Goal: Answer question/provide support: Share knowledge or assist other users

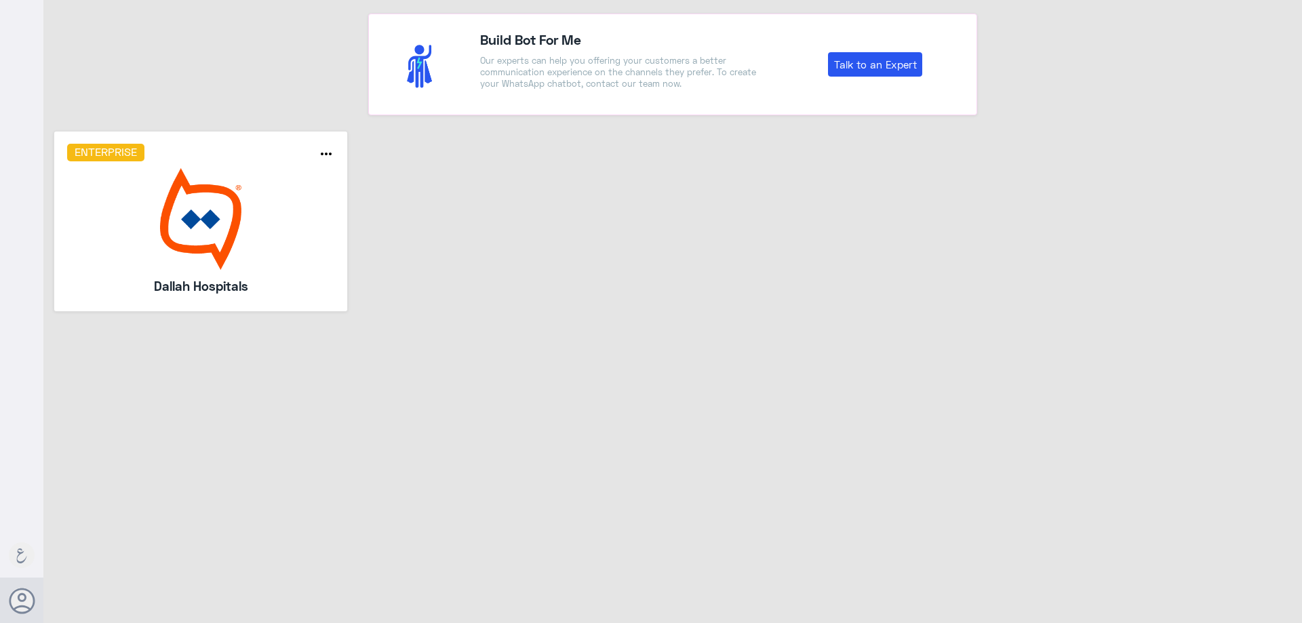
click at [233, 277] on h5 "Dallah Hospitals" at bounding box center [200, 286] width 195 height 19
click at [214, 212] on img at bounding box center [201, 219] width 268 height 102
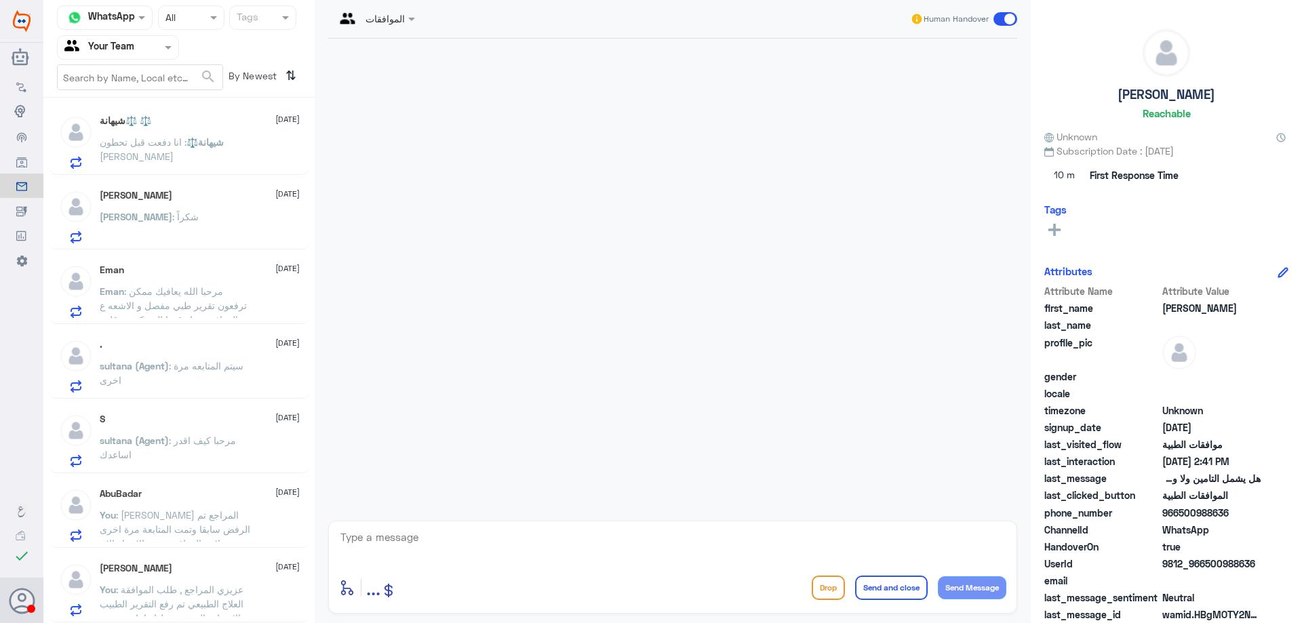
scroll to position [7, 0]
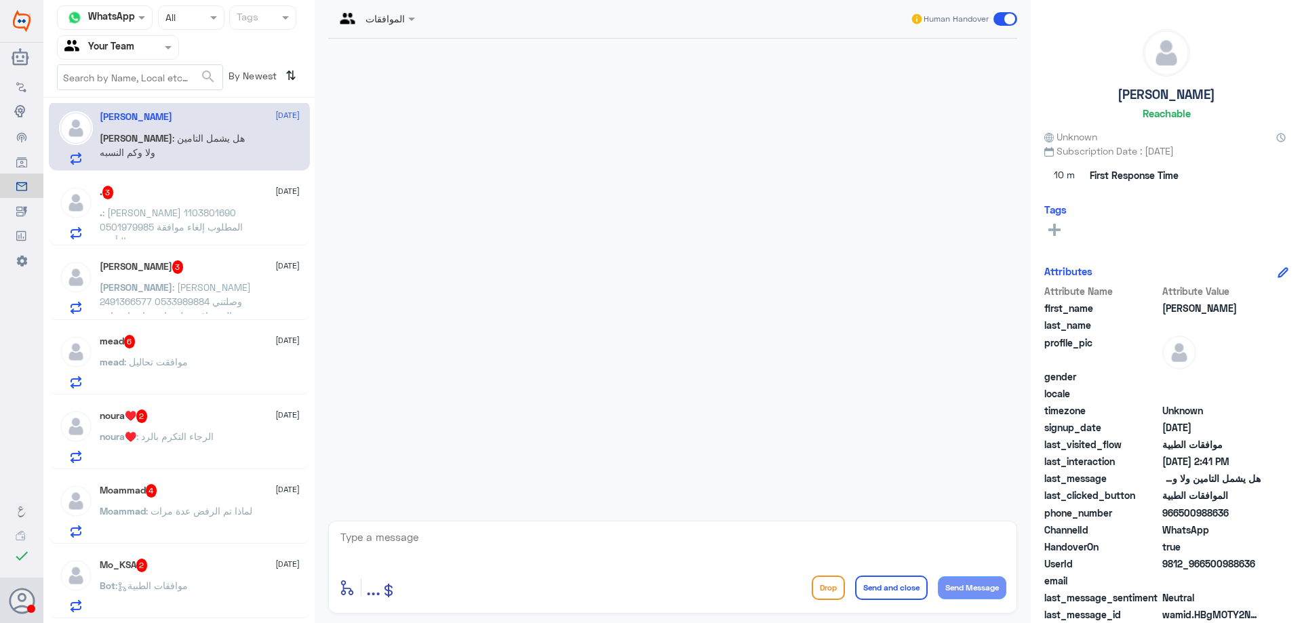
click at [152, 52] on div at bounding box center [118, 47] width 121 height 16
click at [161, 140] on div "Your Inbox" at bounding box center [118, 138] width 122 height 31
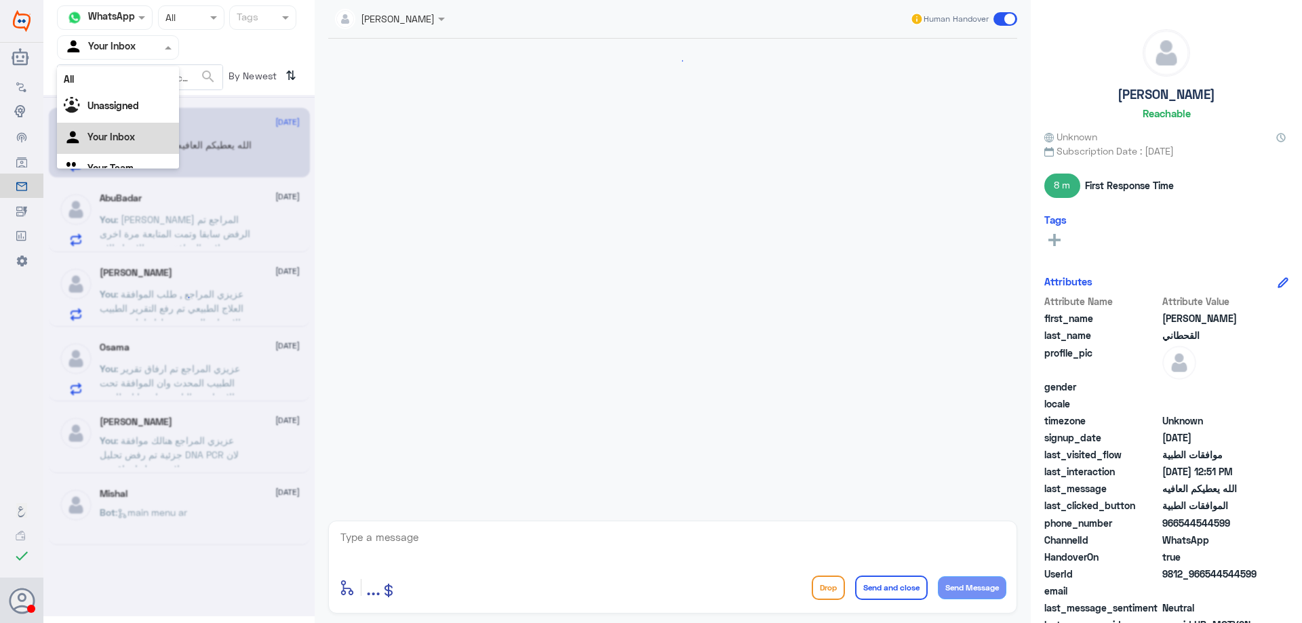
click at [121, 46] on input "text" at bounding box center [101, 47] width 75 height 16
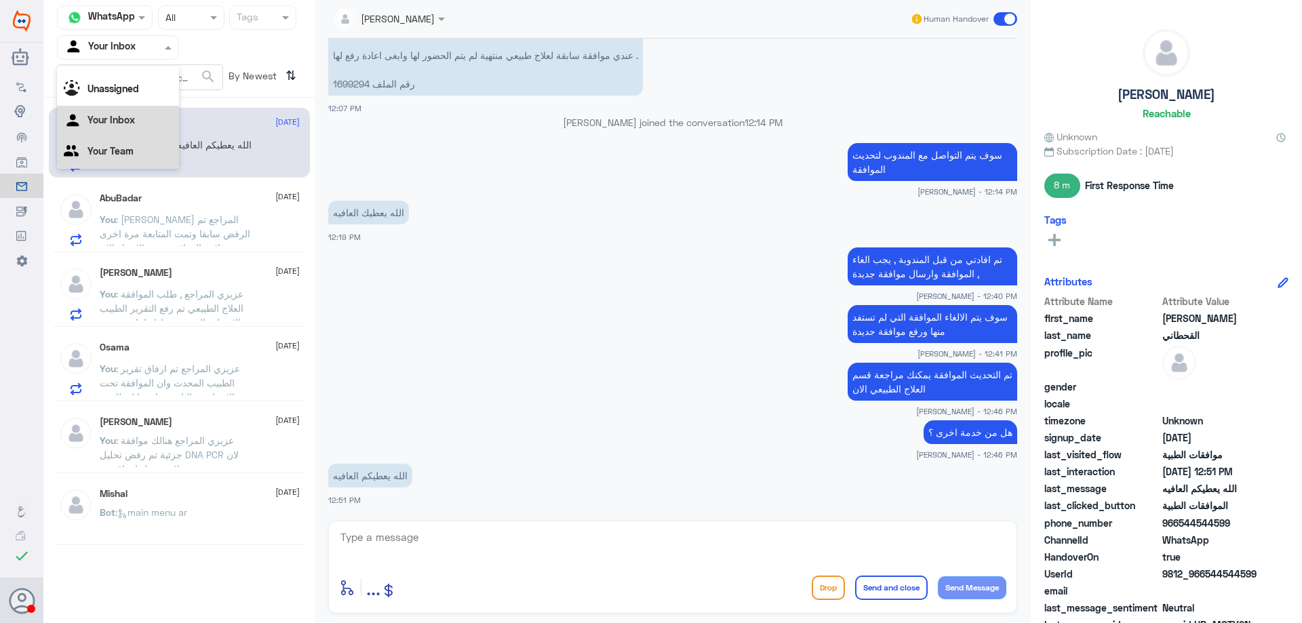
click at [140, 153] on div "Your Team" at bounding box center [118, 152] width 122 height 31
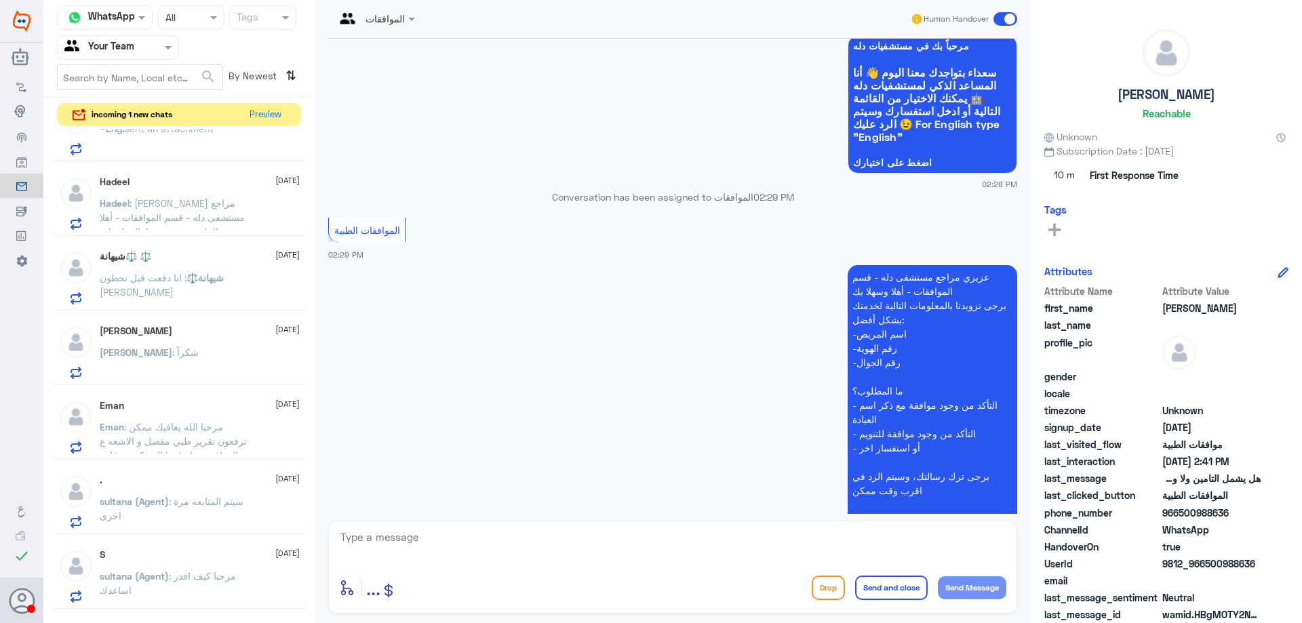
scroll to position [796, 0]
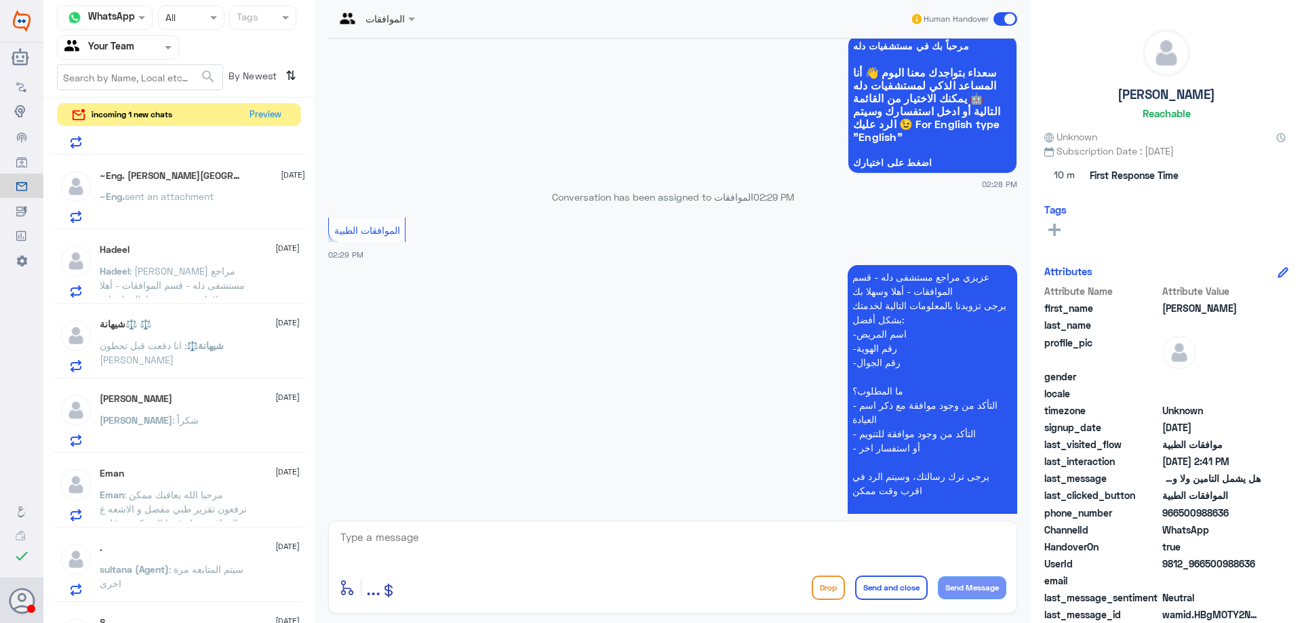
click at [186, 348] on span ": انا دفعت قبل تحطون [PERSON_NAME]" at bounding box center [143, 353] width 87 height 26
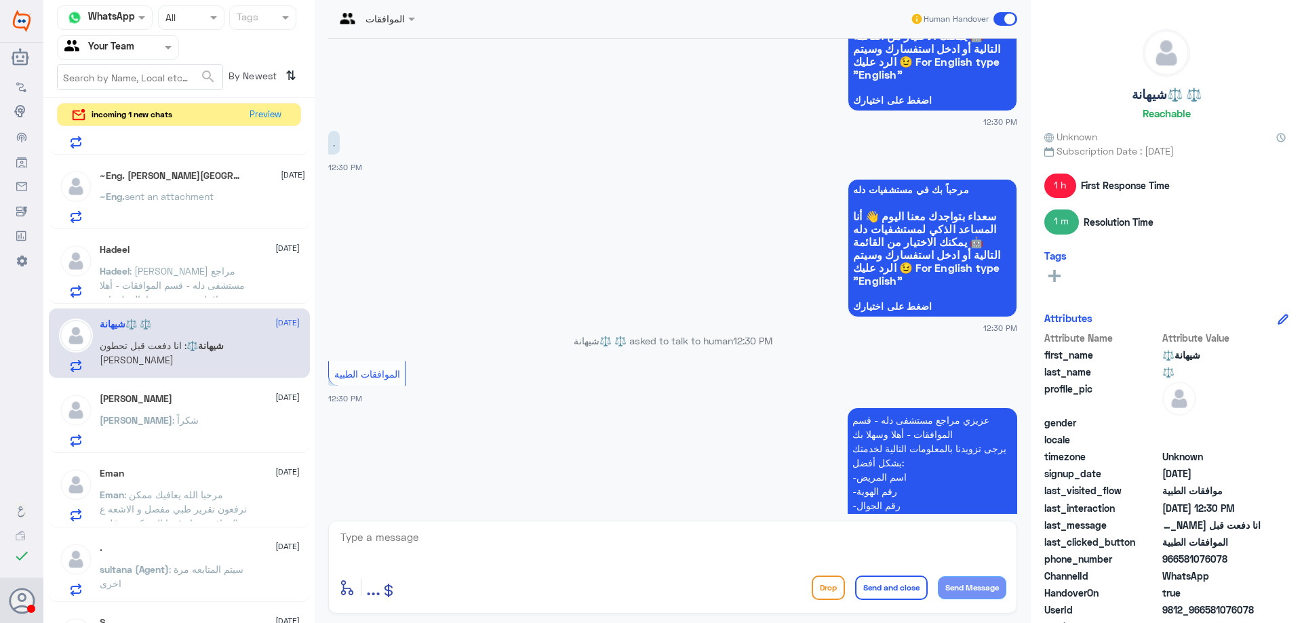
scroll to position [1054, 0]
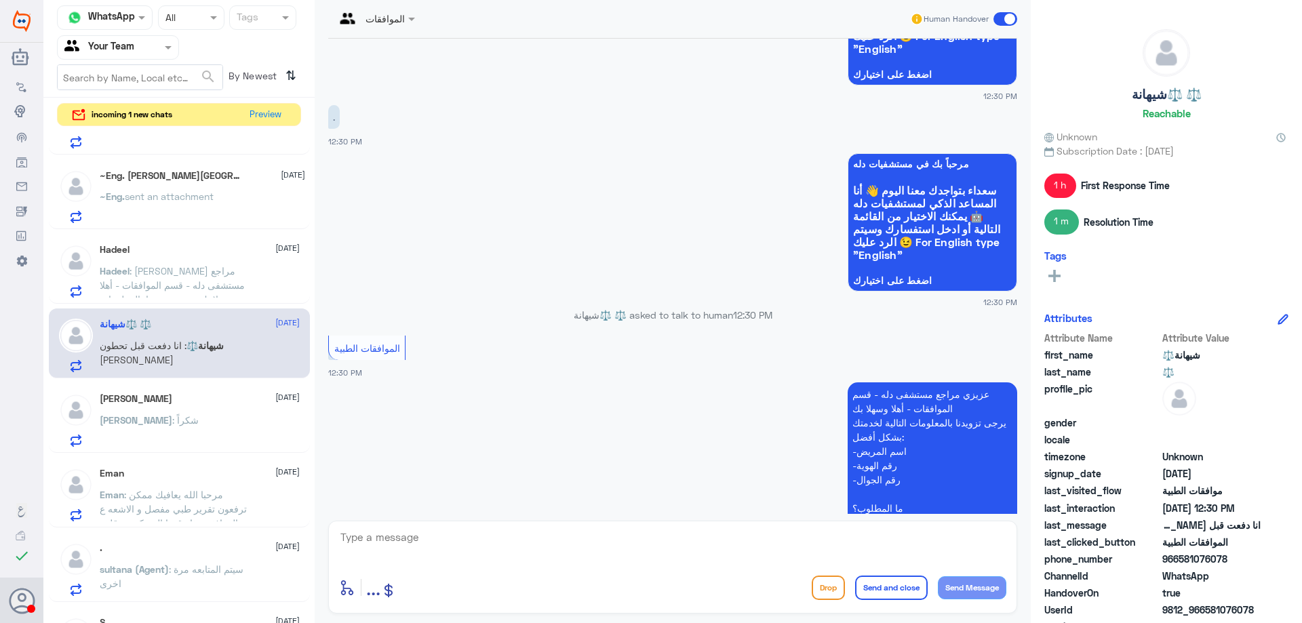
click at [241, 290] on p "Hadeel : [PERSON_NAME] مراجع مستشفى دله - قسم الموافقات - أهلا وسهلا بك يرجى تز…" at bounding box center [176, 281] width 153 height 34
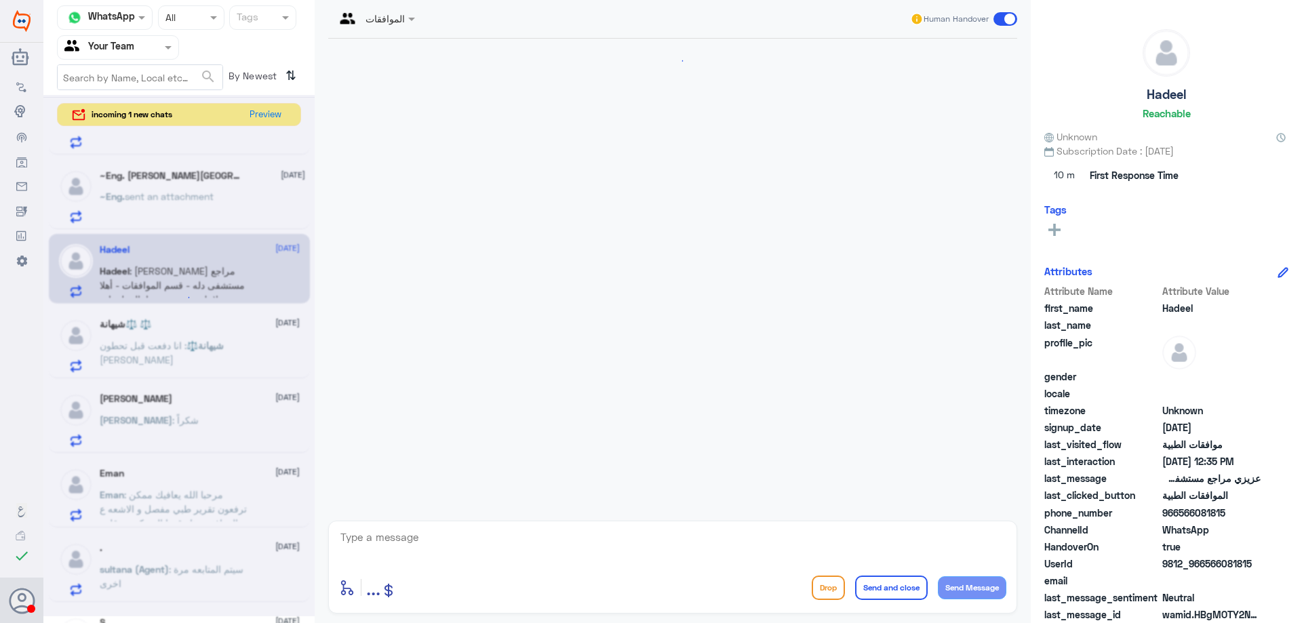
scroll to position [435, 0]
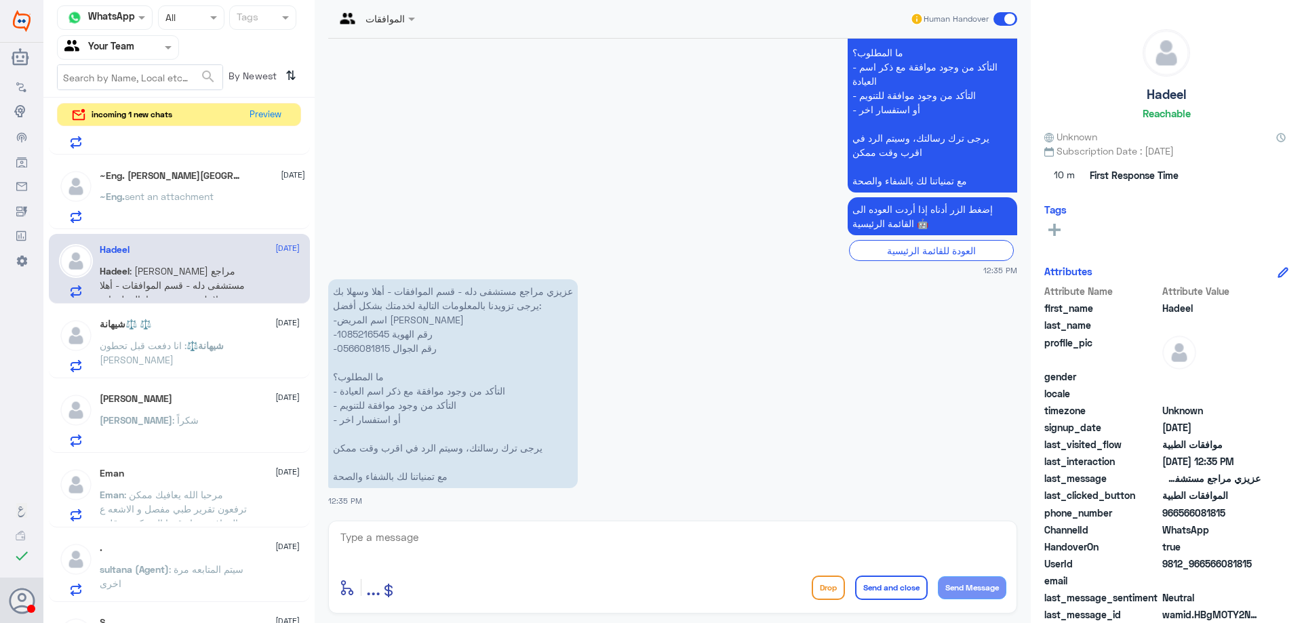
click at [172, 411] on div "[PERSON_NAME] [DATE] [PERSON_NAME] : شكراً" at bounding box center [200, 420] width 200 height 54
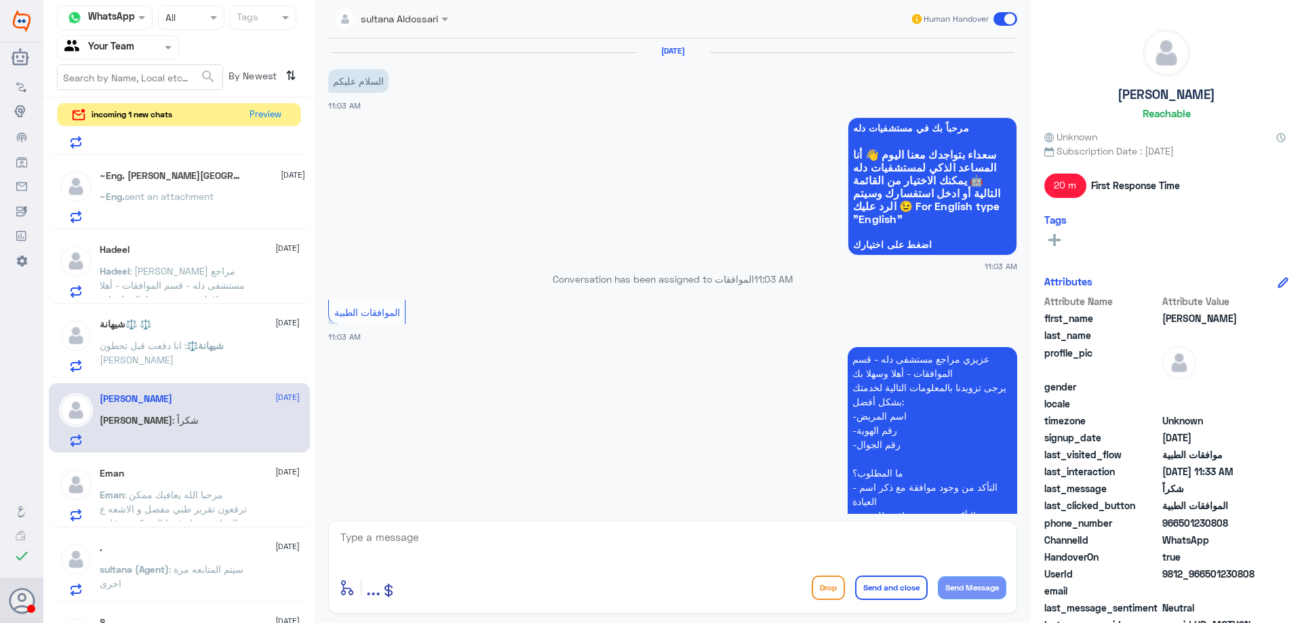
scroll to position [908, 0]
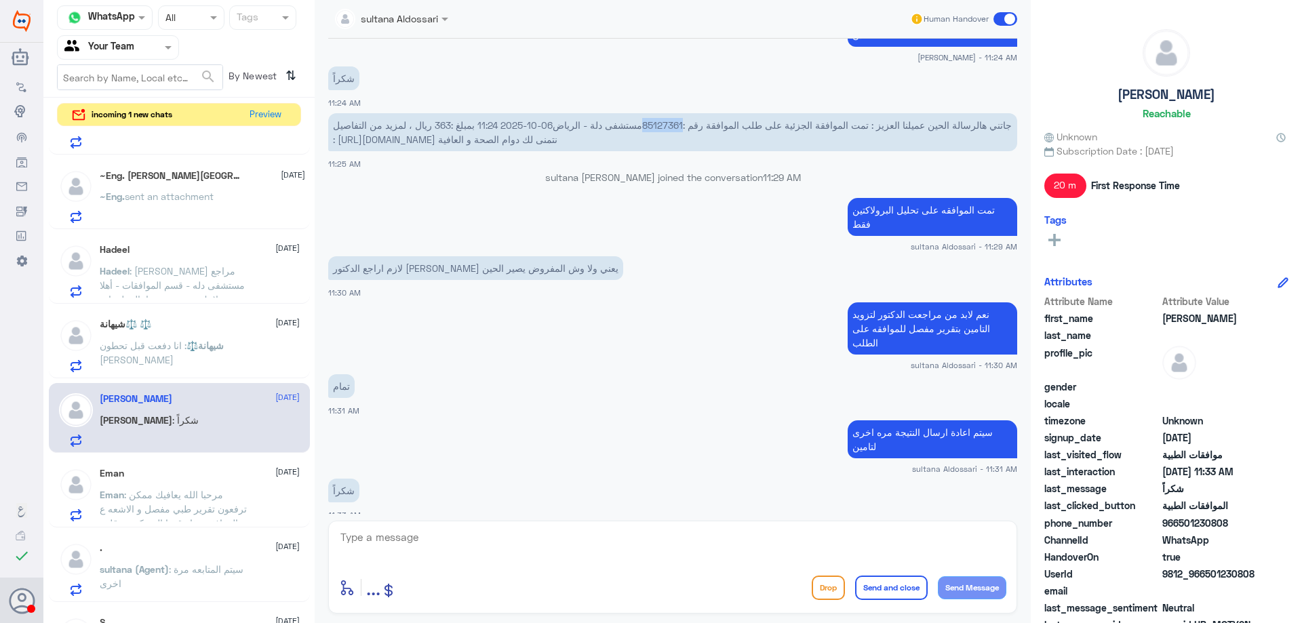
drag, startPoint x: 607, startPoint y: 108, endPoint x: 647, endPoint y: 110, distance: 40.1
click at [647, 119] on span "جاتني هالرسالة الحين عميلنا العزيز : تمت الموافقة الجزئية على طلب الموافقة رقم …" at bounding box center [672, 132] width 679 height 26
copy span "85127361"
click at [212, 486] on div "Eman [DATE] Eman : مرحبا الله يعافيك ممكن ترفعون تقرير طبي مفصل و الاشعه ع المو…" at bounding box center [200, 495] width 200 height 54
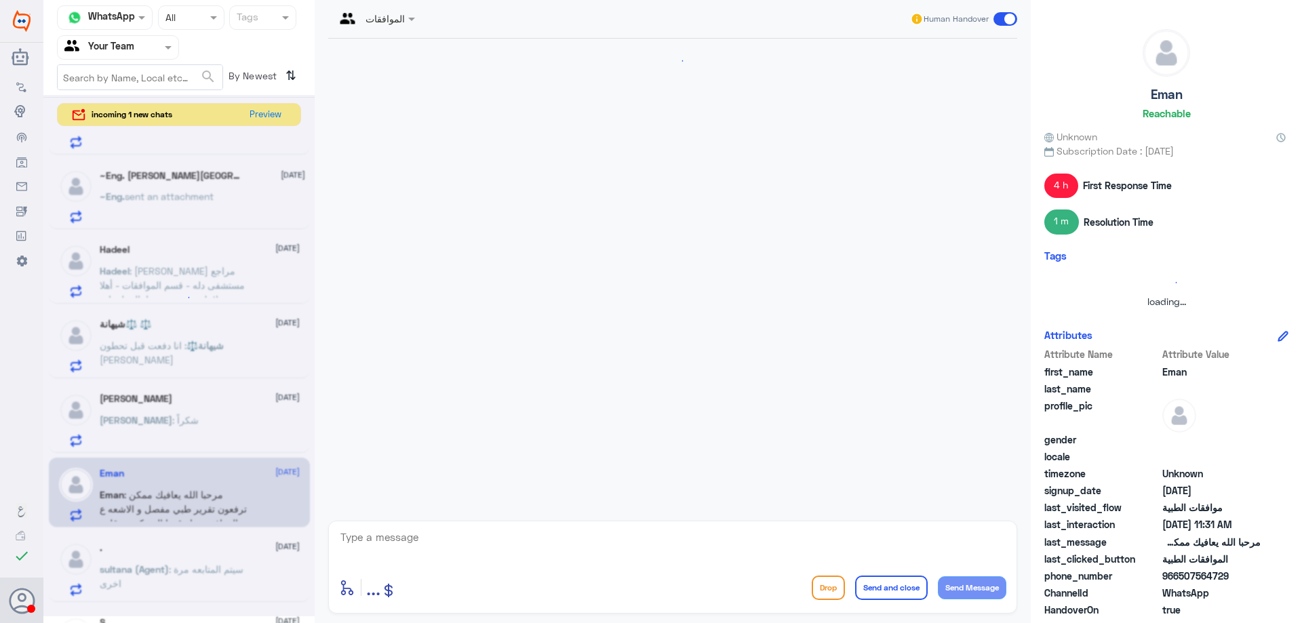
scroll to position [851, 0]
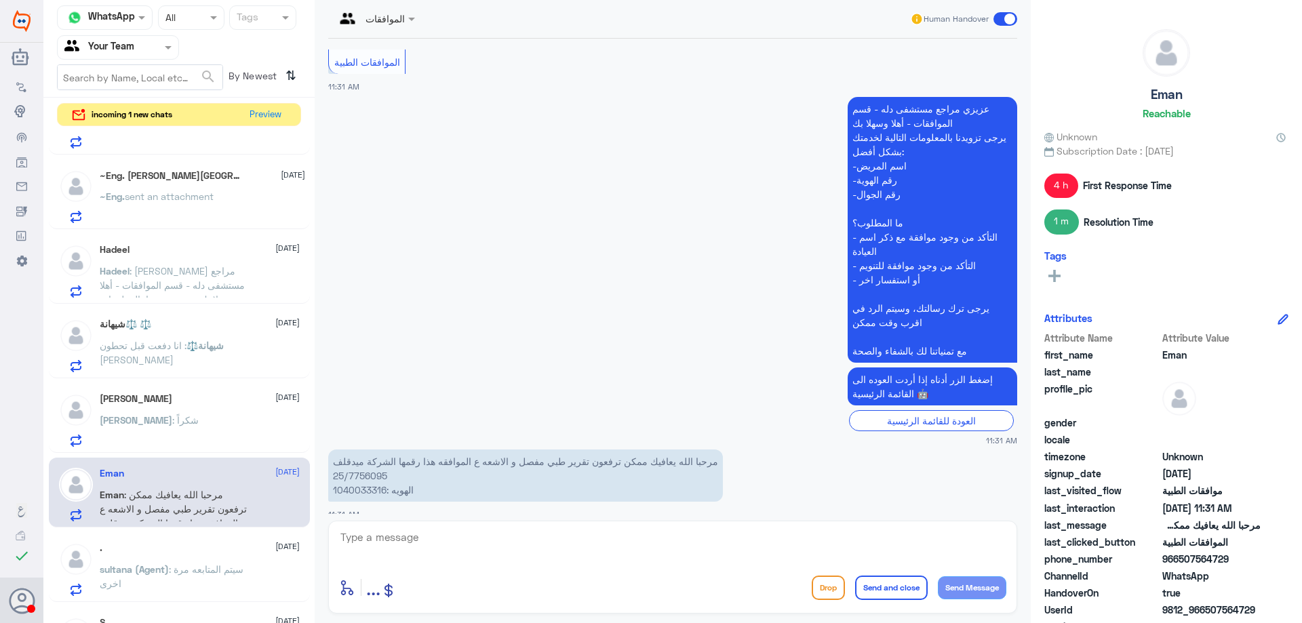
click at [342, 460] on p "مرحبا الله يعافيك ممكن ترفعون تقرير طبي مفصل و الاشعه ع الموافقه هذا رقمها الشر…" at bounding box center [525, 476] width 395 height 52
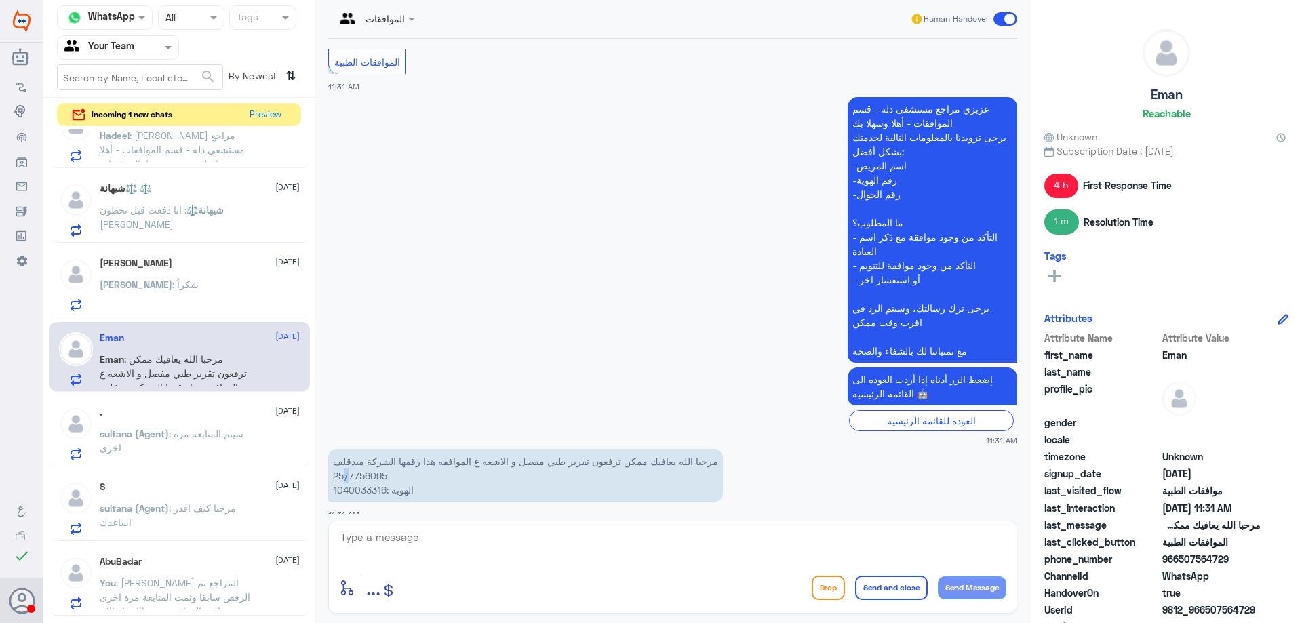
scroll to position [999, 0]
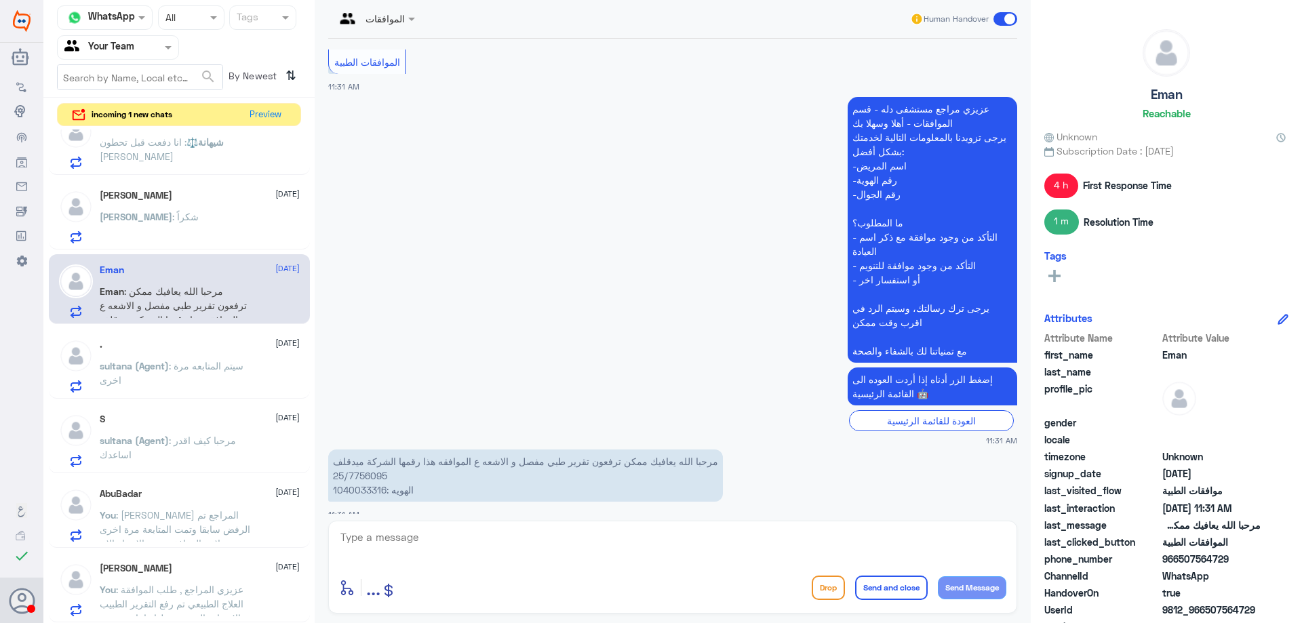
click at [245, 511] on p "You : عزيزي المراجع تم الرفض سابقا وتمت المتابعة مرة اخرى من زملائي الموافقة تح…" at bounding box center [176, 525] width 153 height 34
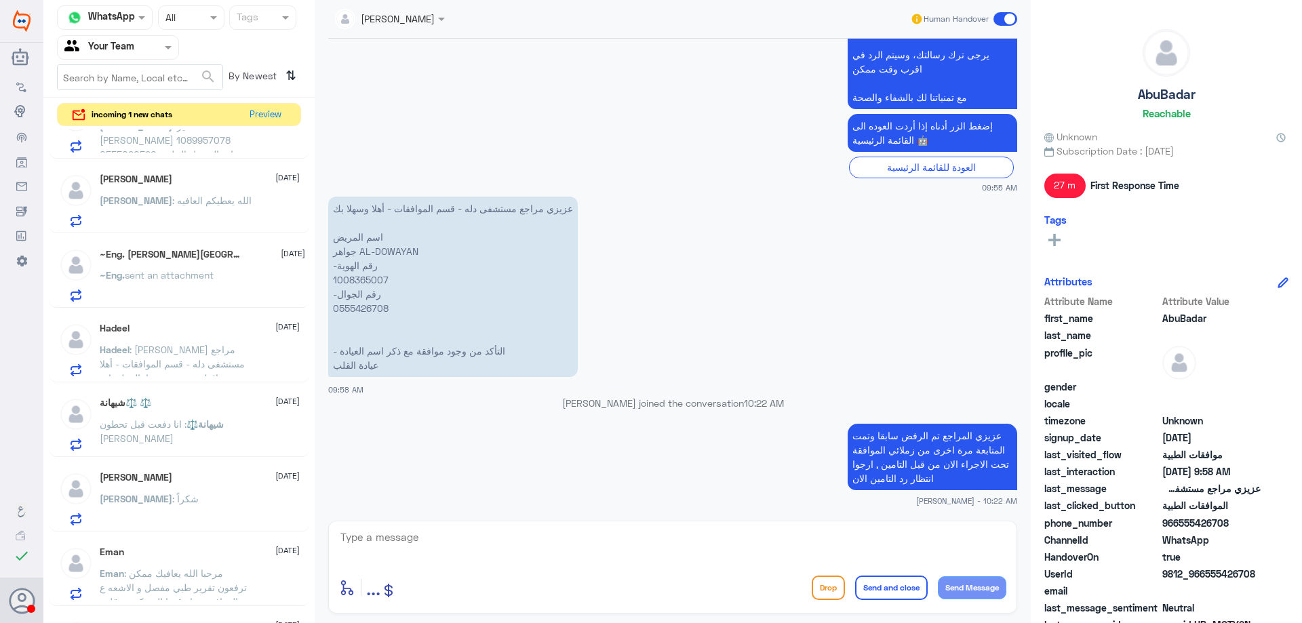
scroll to position [678, 0]
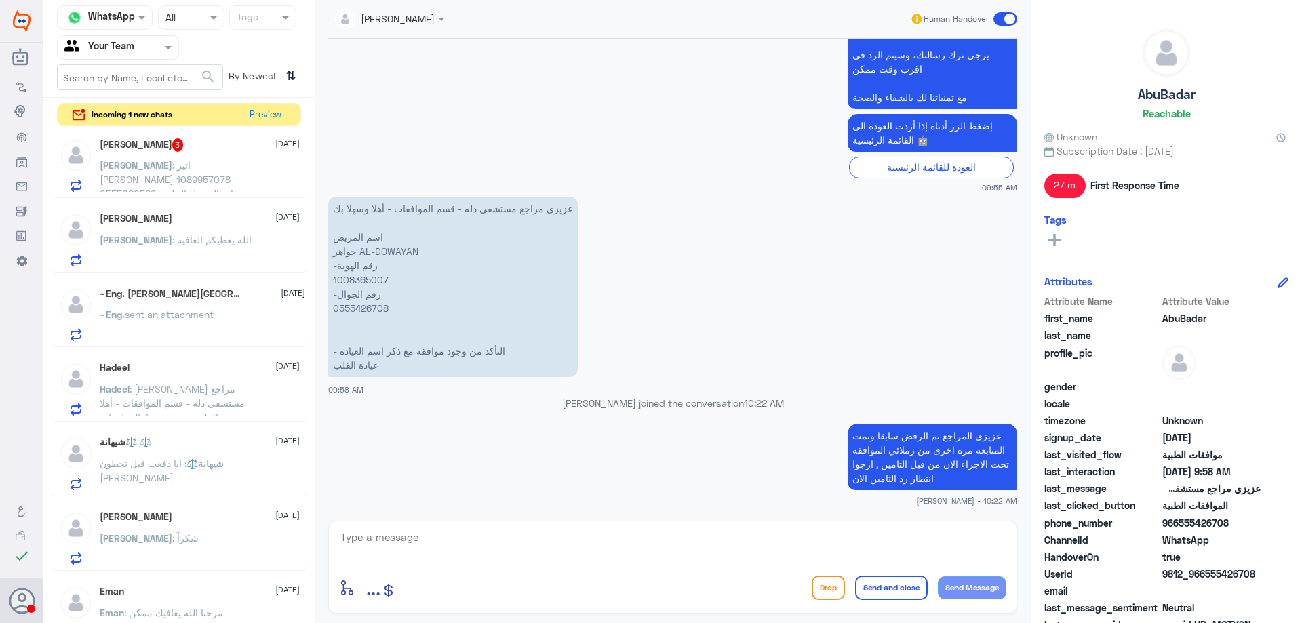
click at [247, 403] on p "Hadeel : [PERSON_NAME] مراجع مستشفى دله - قسم الموافقات - أهلا وسهلا بك يرجى تز…" at bounding box center [176, 399] width 153 height 34
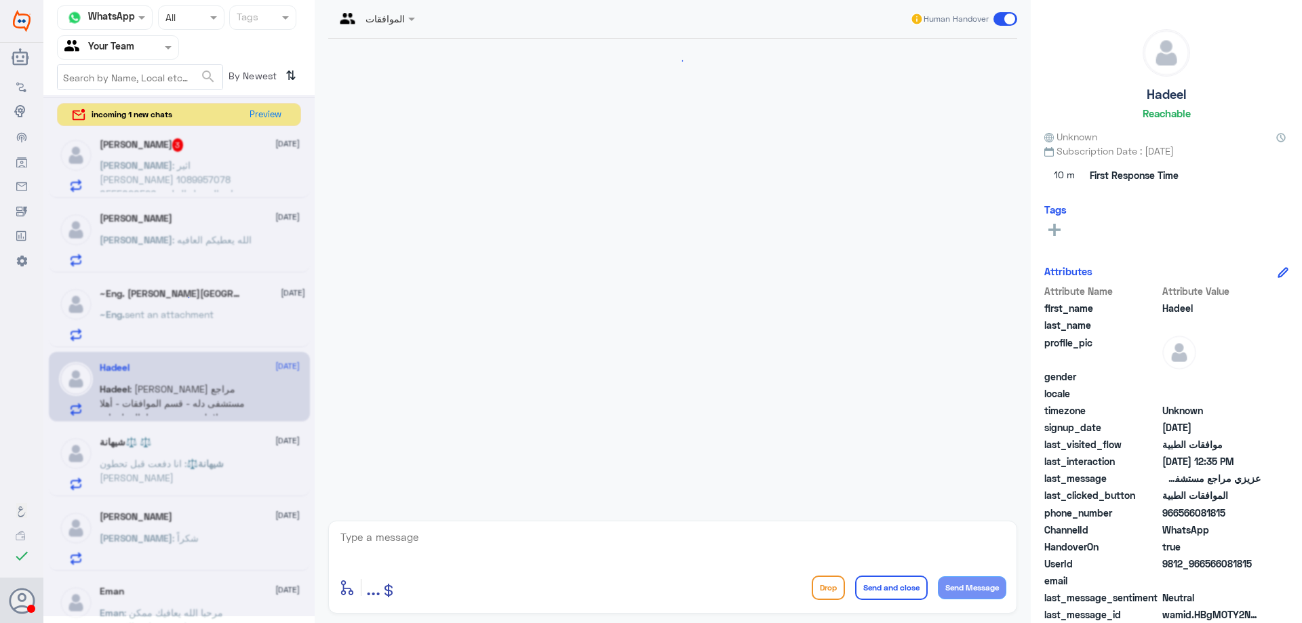
scroll to position [435, 0]
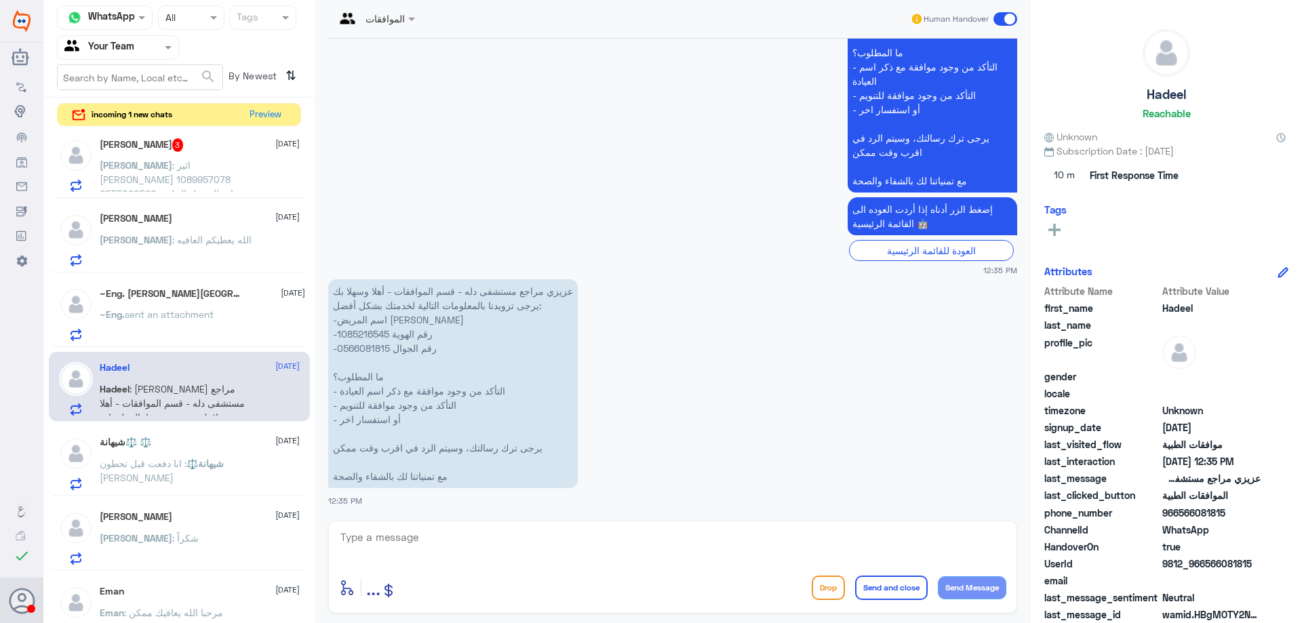
click at [350, 338] on p "عزيزي مراجع مستشفى دله - قسم الموافقات - أهلا وسهلا بك يرجى تزويدنا بالمعلومات …" at bounding box center [453, 383] width 250 height 209
copy p "1085216545"
click at [469, 532] on textarea at bounding box center [672, 544] width 667 height 33
click at [949, 540] on textarea "عزيزي المراجع هل المراجعه كانت في دلة النخيل ؟ لان لا يوجد اي مراجعة" at bounding box center [672, 544] width 667 height 33
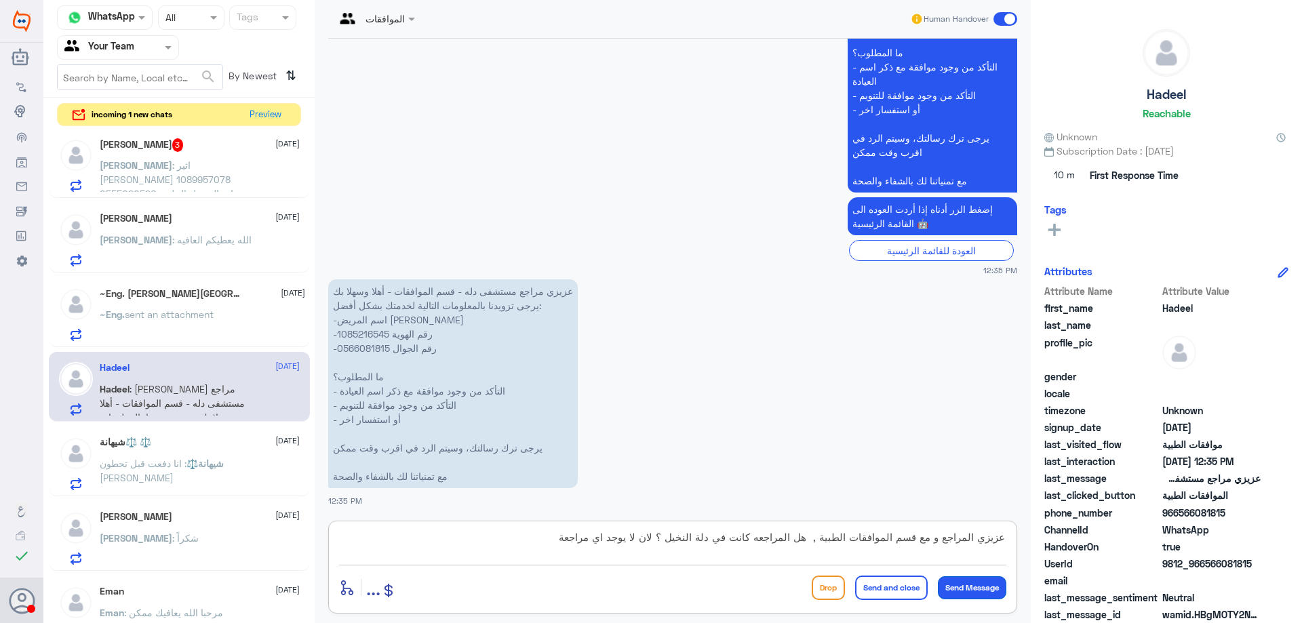
type textarea "عزيزي المراجع و مع قسم الموافقات الطبية , هل المراجعه كانت في دلة النخيل ؟ لان …"
click at [988, 593] on button "Send Message" at bounding box center [972, 587] width 68 height 23
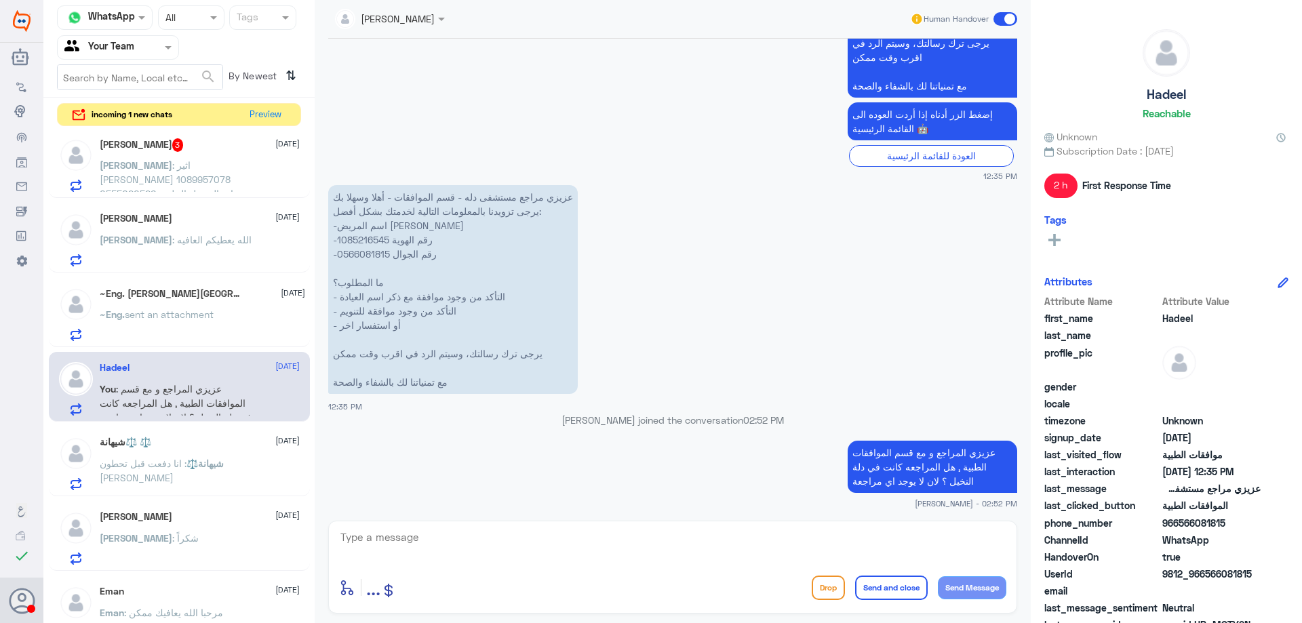
scroll to position [507, 0]
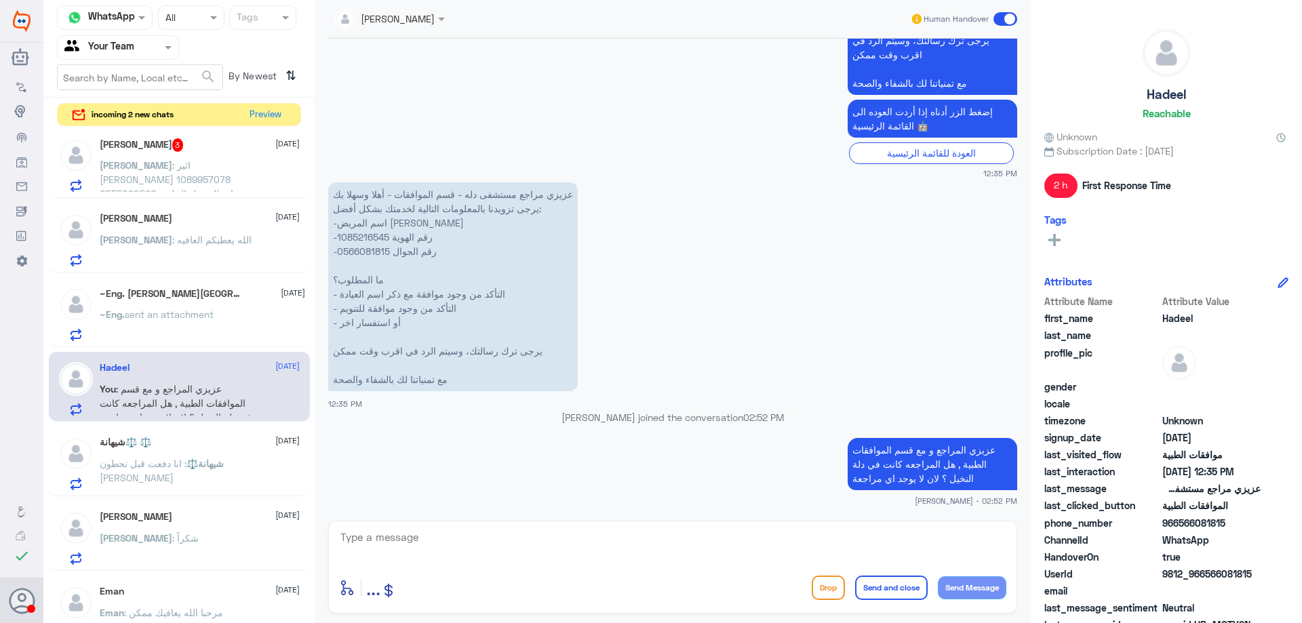
click at [208, 310] on span "sent an attachment" at bounding box center [169, 314] width 89 height 12
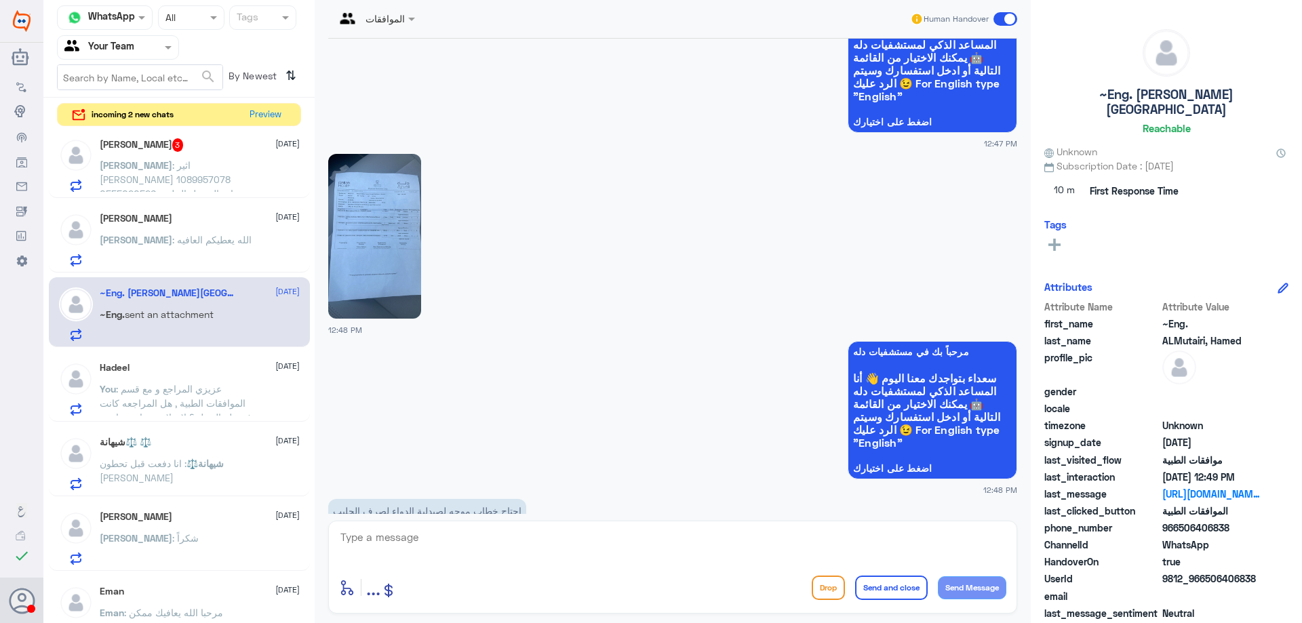
scroll to position [55, 0]
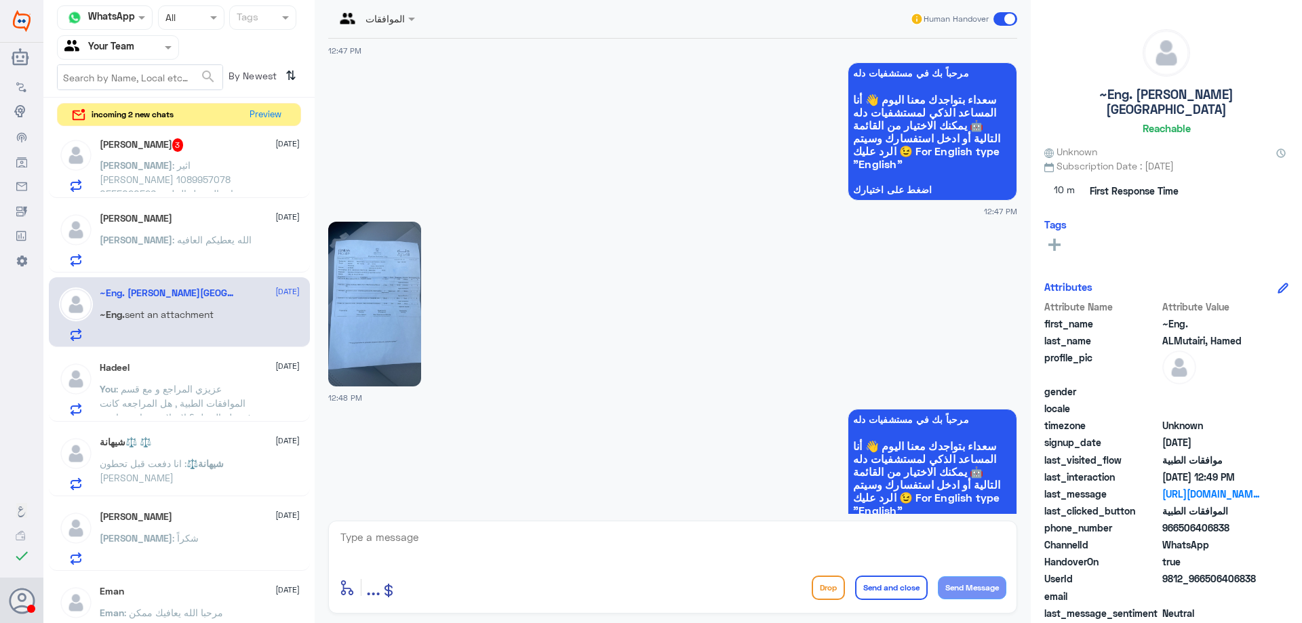
click at [370, 312] on img at bounding box center [374, 304] width 93 height 165
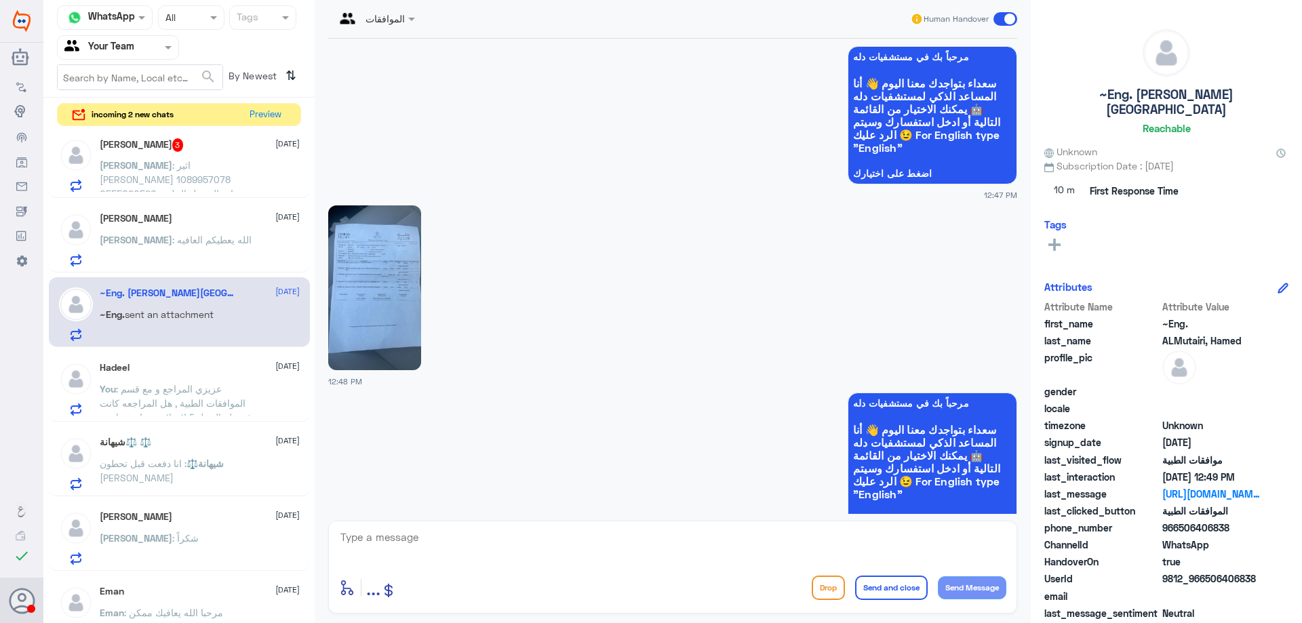
scroll to position [136, 0]
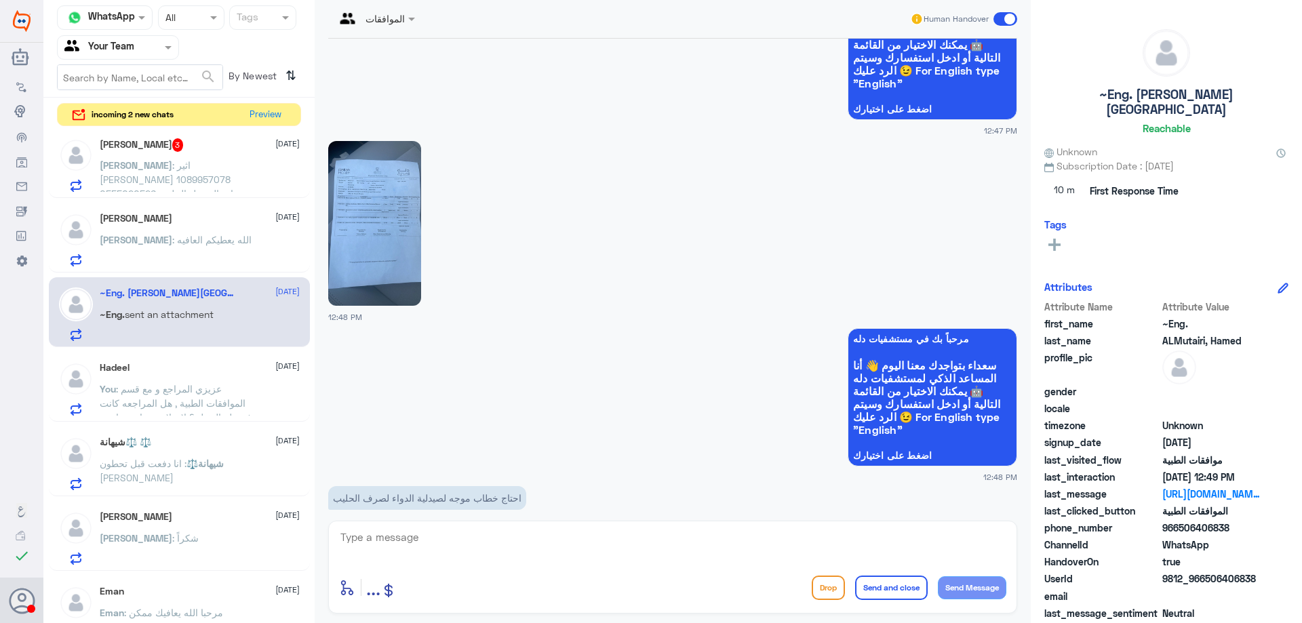
click at [373, 249] on img at bounding box center [374, 223] width 93 height 165
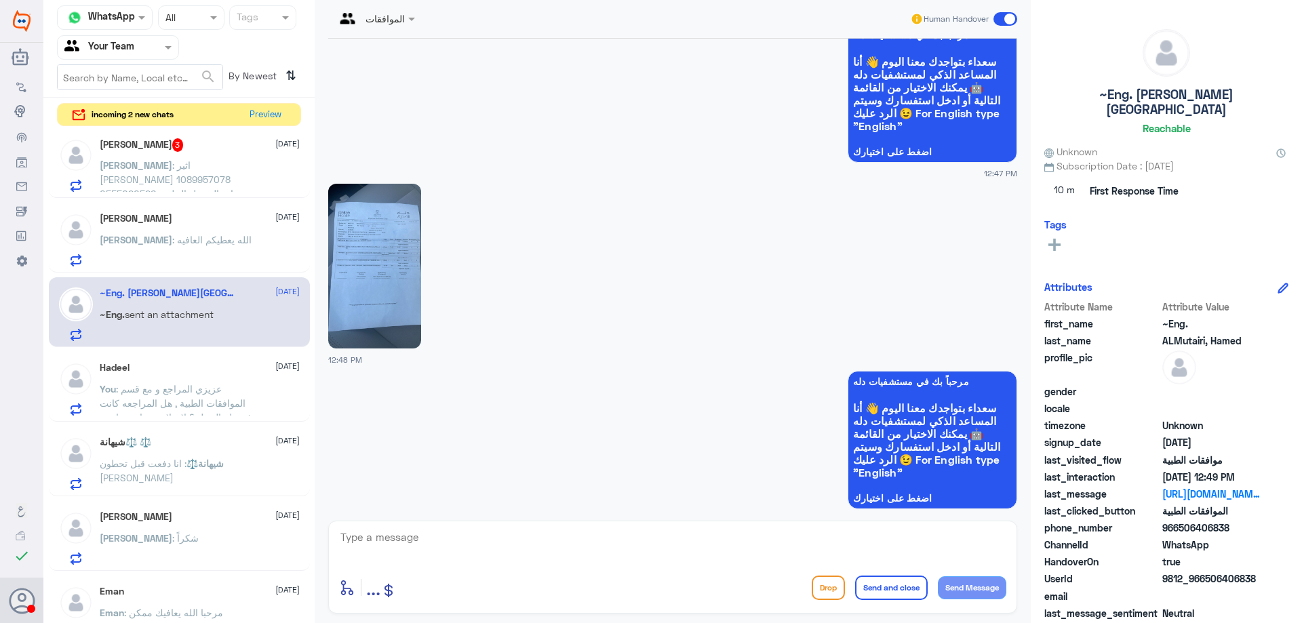
scroll to position [55, 0]
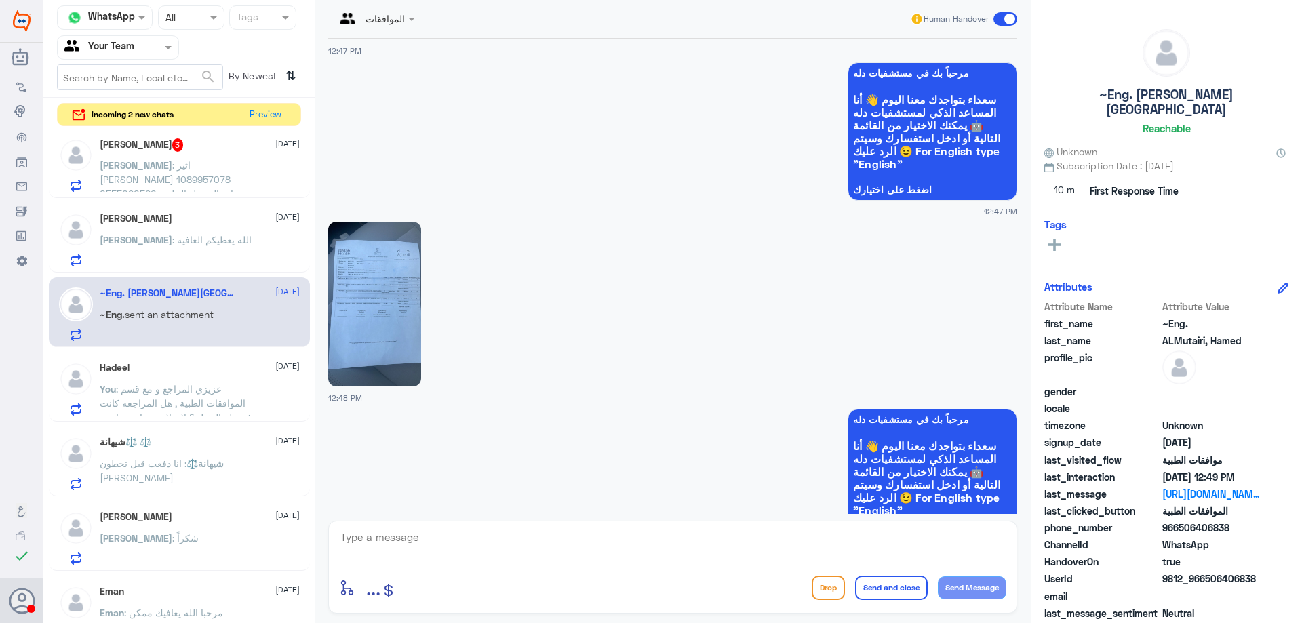
click at [431, 308] on div at bounding box center [672, 303] width 689 height 166
click at [416, 307] on img at bounding box center [374, 304] width 93 height 165
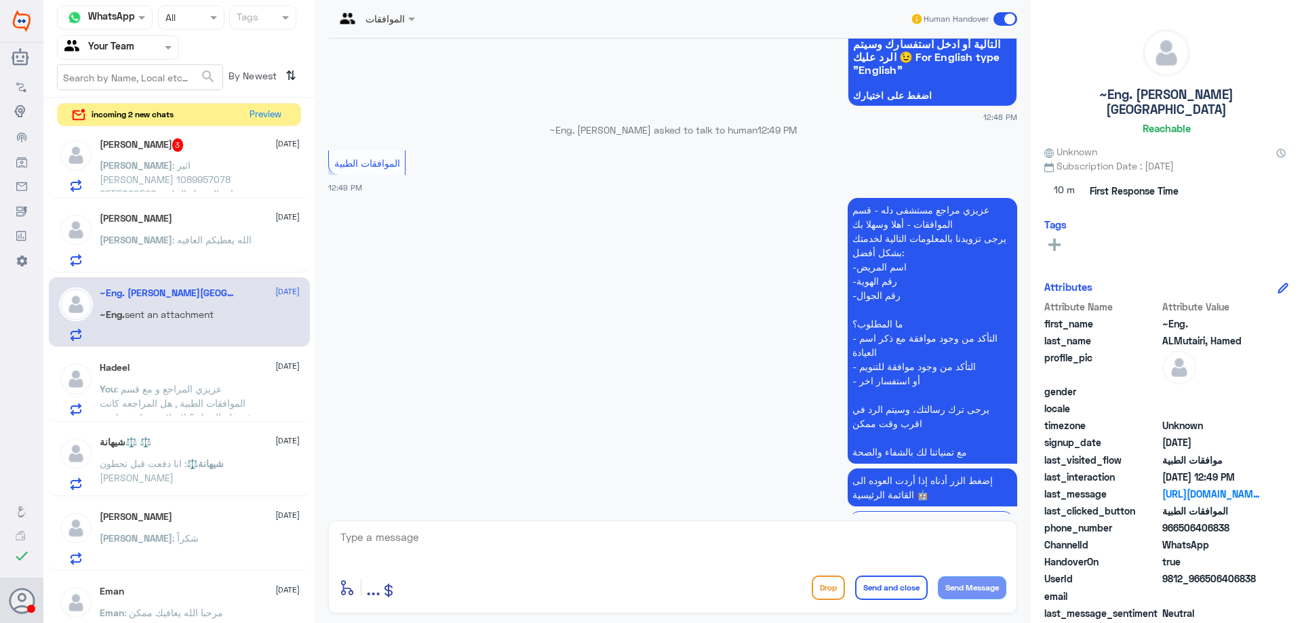
scroll to position [801, 0]
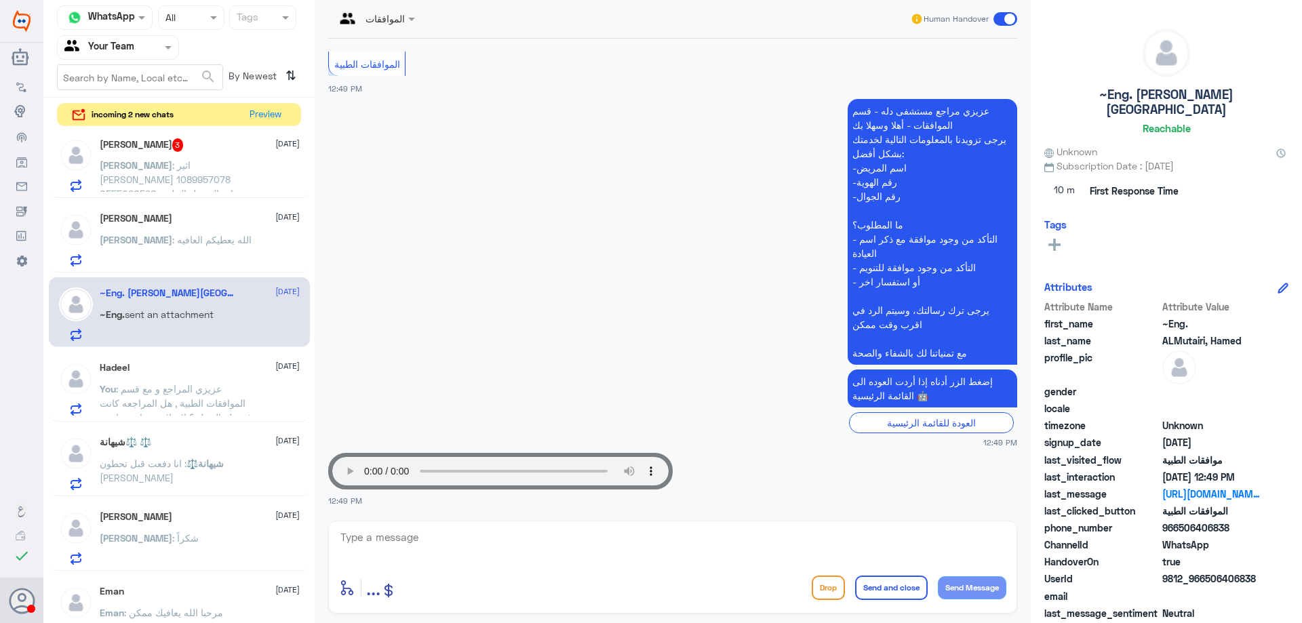
click at [513, 534] on textarea at bounding box center [672, 544] width 667 height 33
type textarea "عزيزي المراجع تم رفع طلب التحويل للتامين ارجوا الانتظار قليلا"
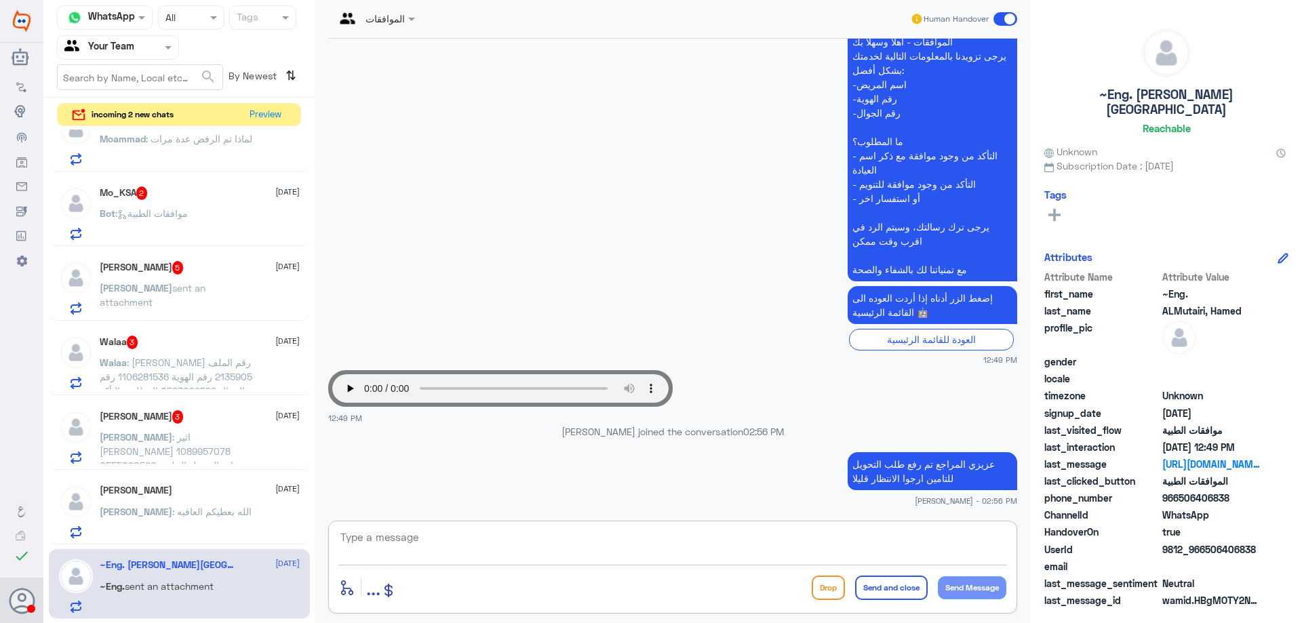
scroll to position [407, 0]
click at [323, 414] on div "[DATE] السلام عليكم 12:47 PM مرحباً بك في مستشفيات دله سعداء بتواجدك معنا [DATE…" at bounding box center [672, 276] width 702 height 475
click at [208, 526] on div "[PERSON_NAME] : الله يعطيكم العافيه" at bounding box center [200, 522] width 200 height 31
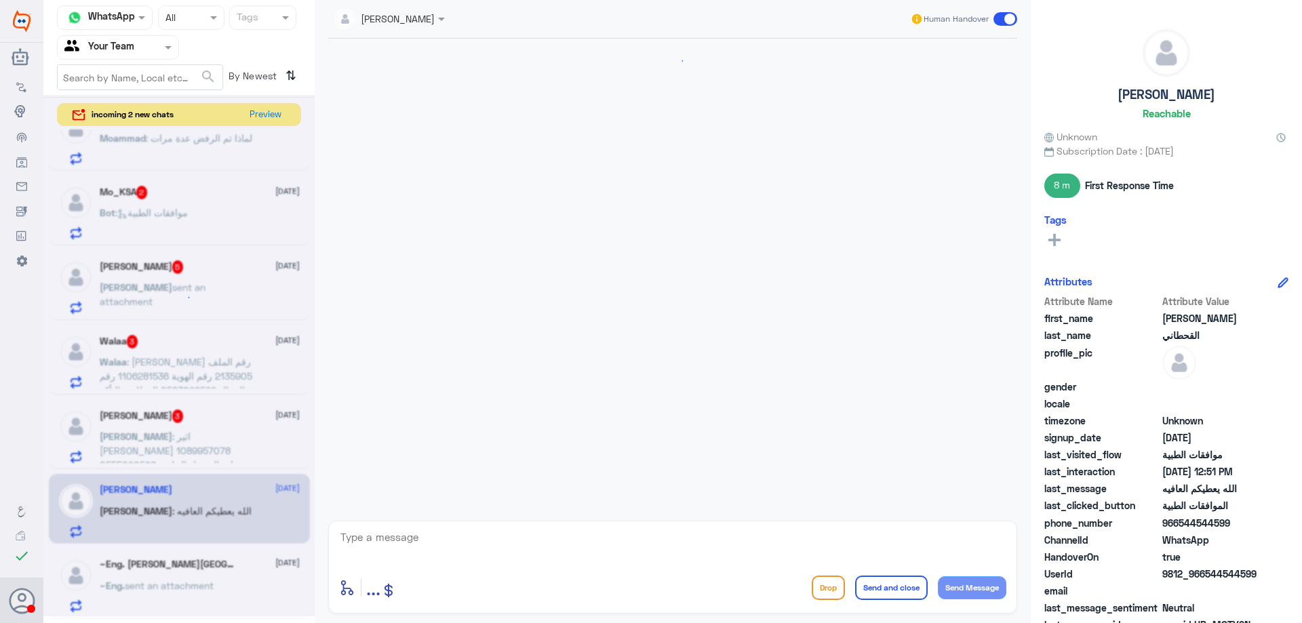
scroll to position [1060, 0]
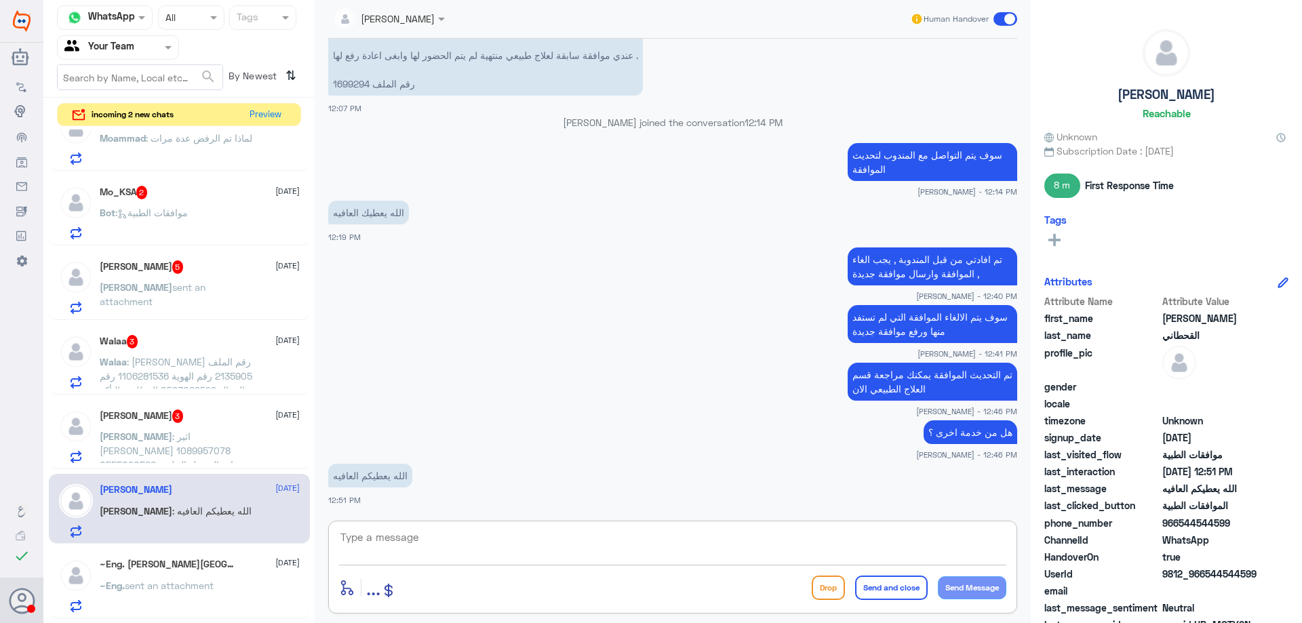
click at [539, 555] on textarea at bounding box center [672, 544] width 667 height 33
type textarea "[DEMOGRAPHIC_DATA] يعافيك , متمنين لكم دوم الصحة والعافية"
click at [883, 585] on button "Send and close" at bounding box center [891, 588] width 73 height 24
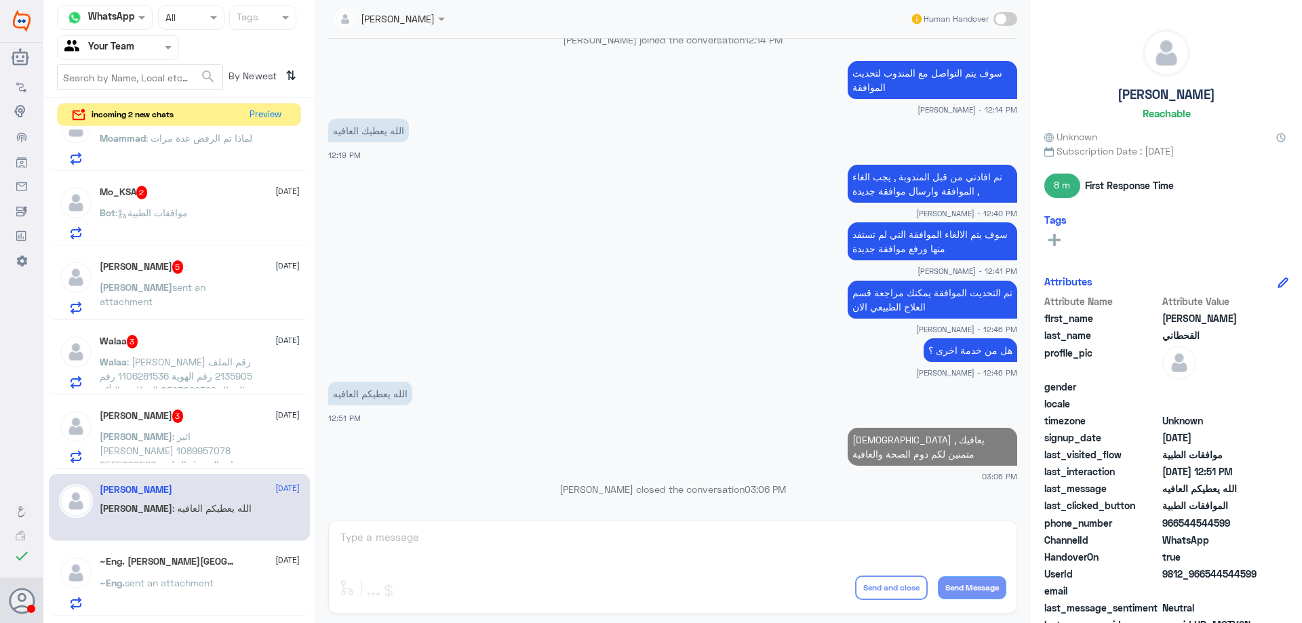
scroll to position [1114, 0]
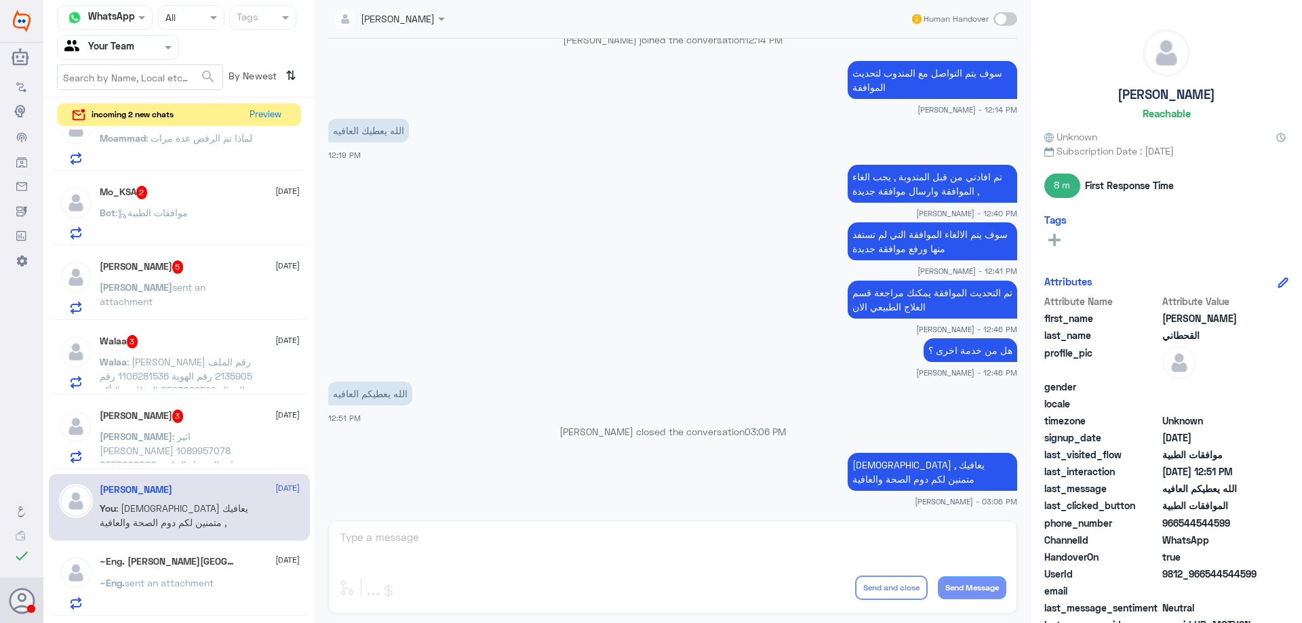
click at [230, 441] on p "[PERSON_NAME] : اثير [PERSON_NAME] 1089957078 0555020526 عيادة التجميل الجلدية …" at bounding box center [176, 446] width 153 height 34
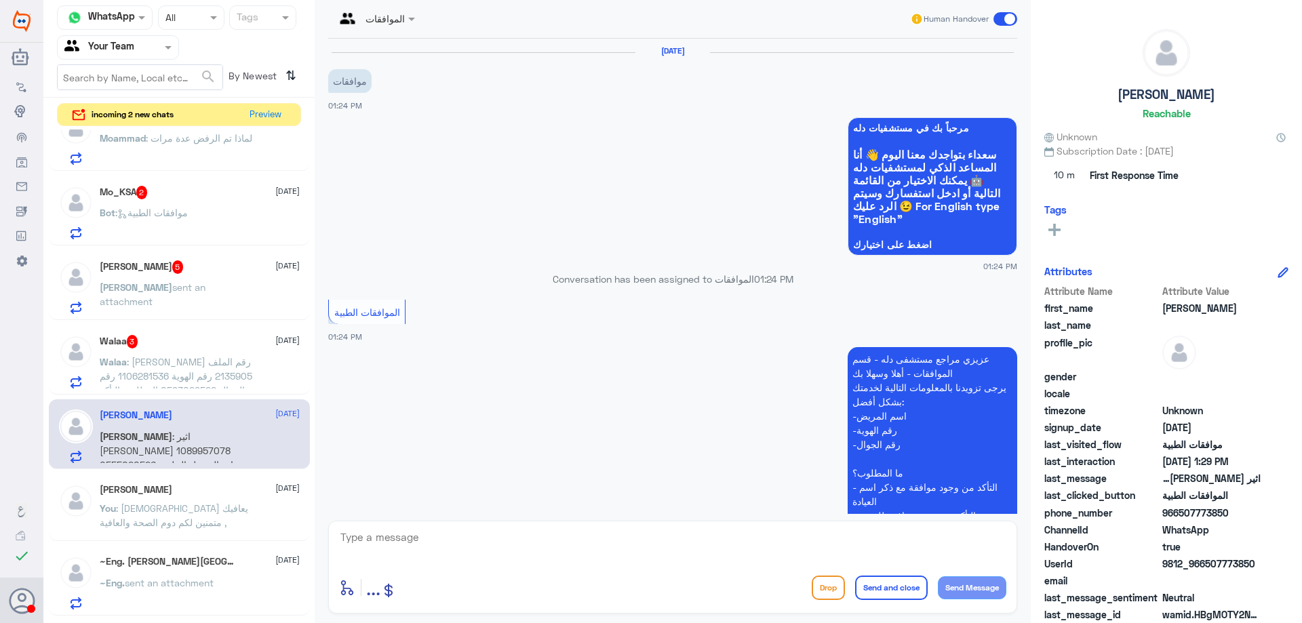
scroll to position [321, 0]
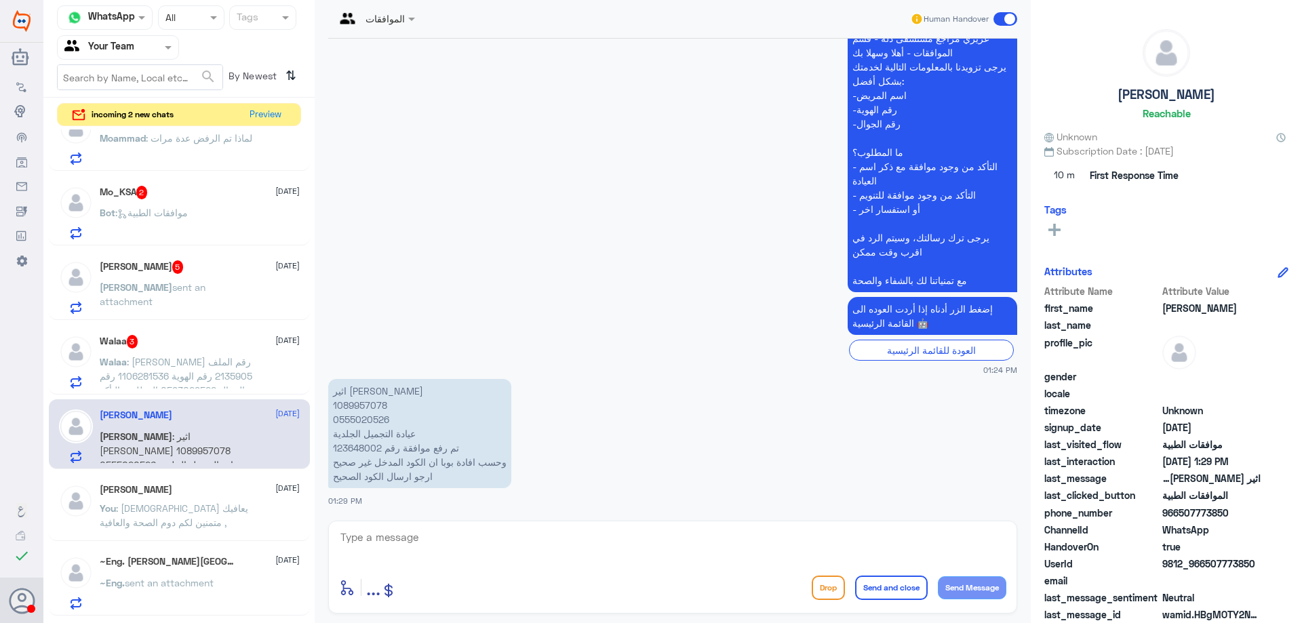
click at [380, 401] on p "اثير [PERSON_NAME] 1089957078 0555020526 عيادة التجميل الجلدية تم رفع موافقة رق…" at bounding box center [419, 433] width 183 height 109
copy p "1089957078"
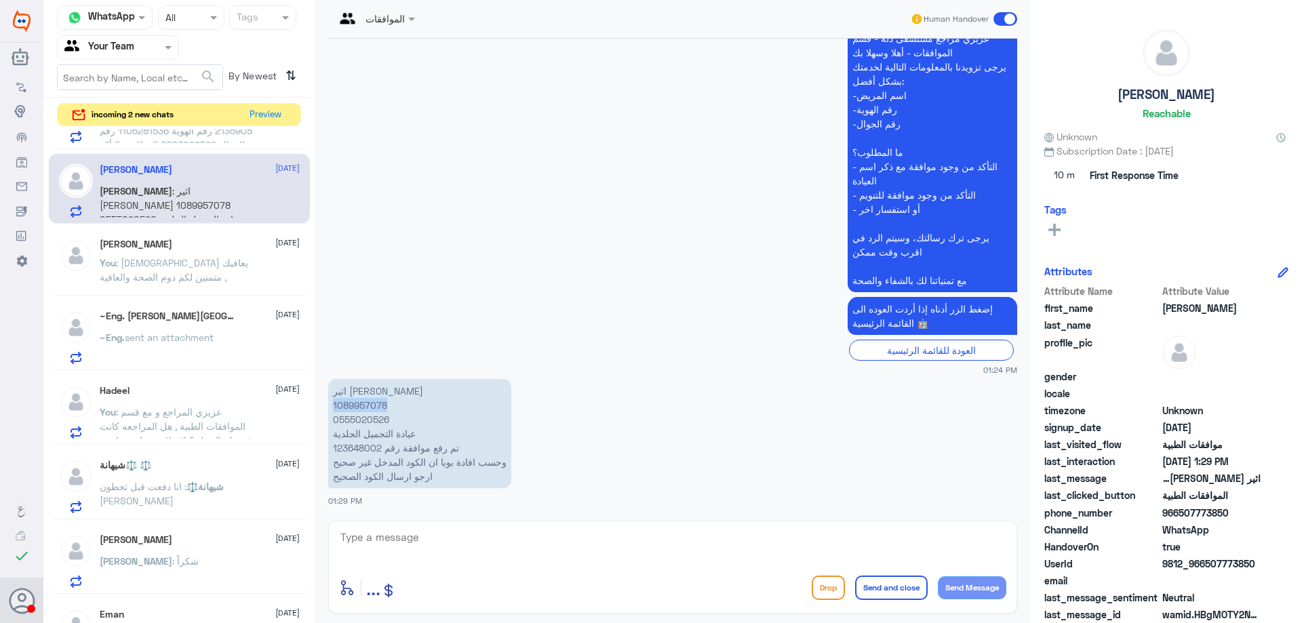
scroll to position [678, 0]
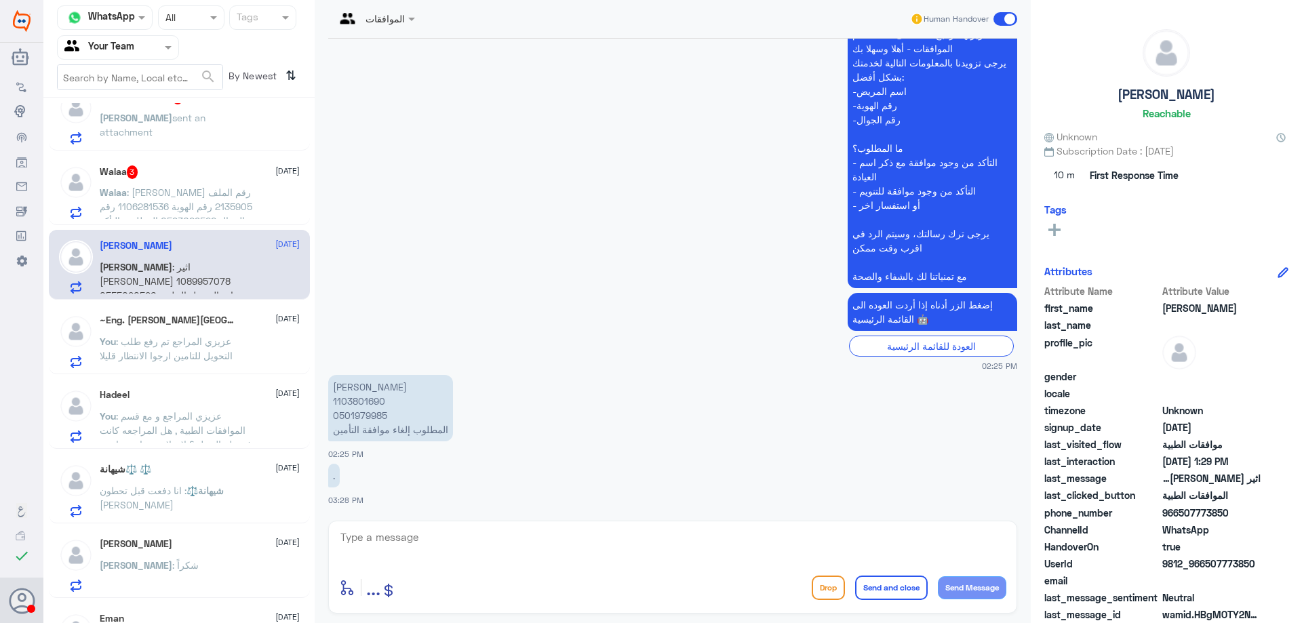
scroll to position [617, 0]
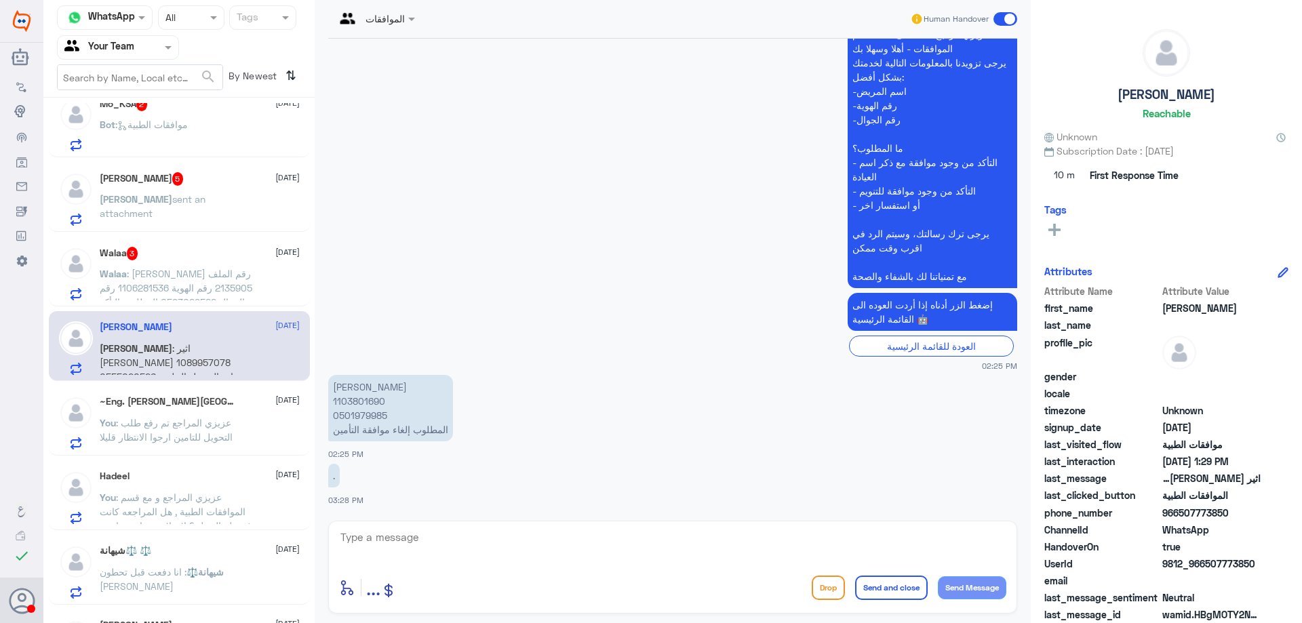
click at [346, 403] on p "سمر الصالح 1103801690 0501979985 المطلوب إلغاء موافقة التأمين" at bounding box center [390, 408] width 125 height 66
copy p "1103801690"
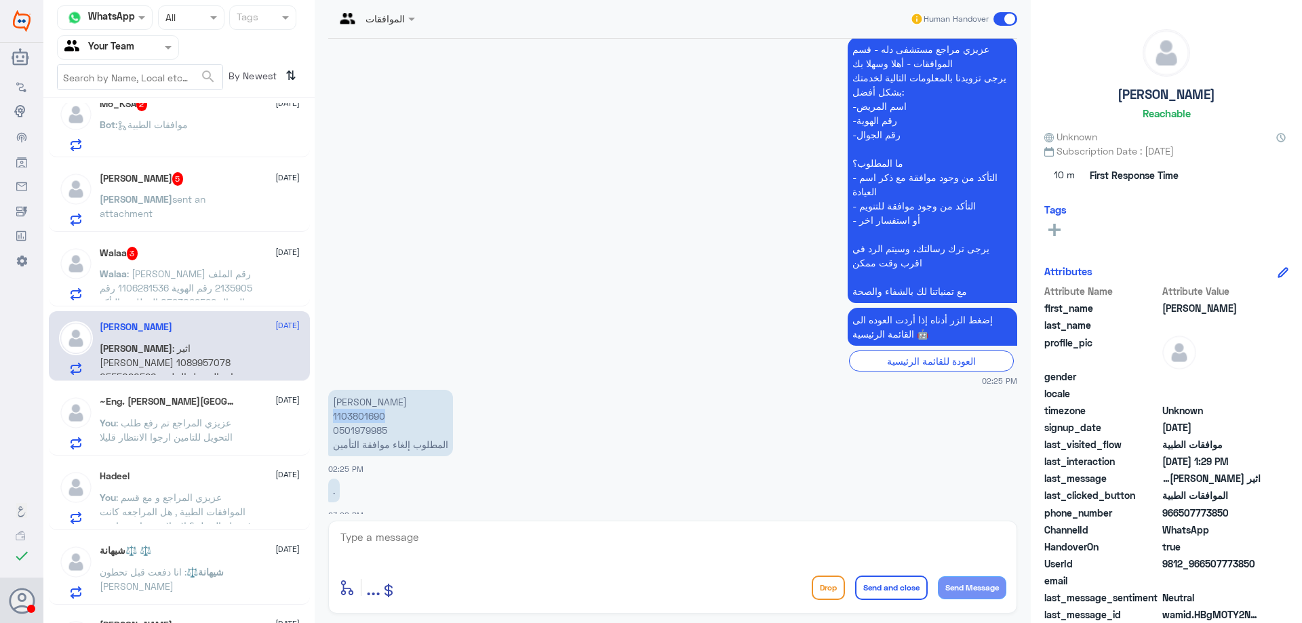
scroll to position [325, 0]
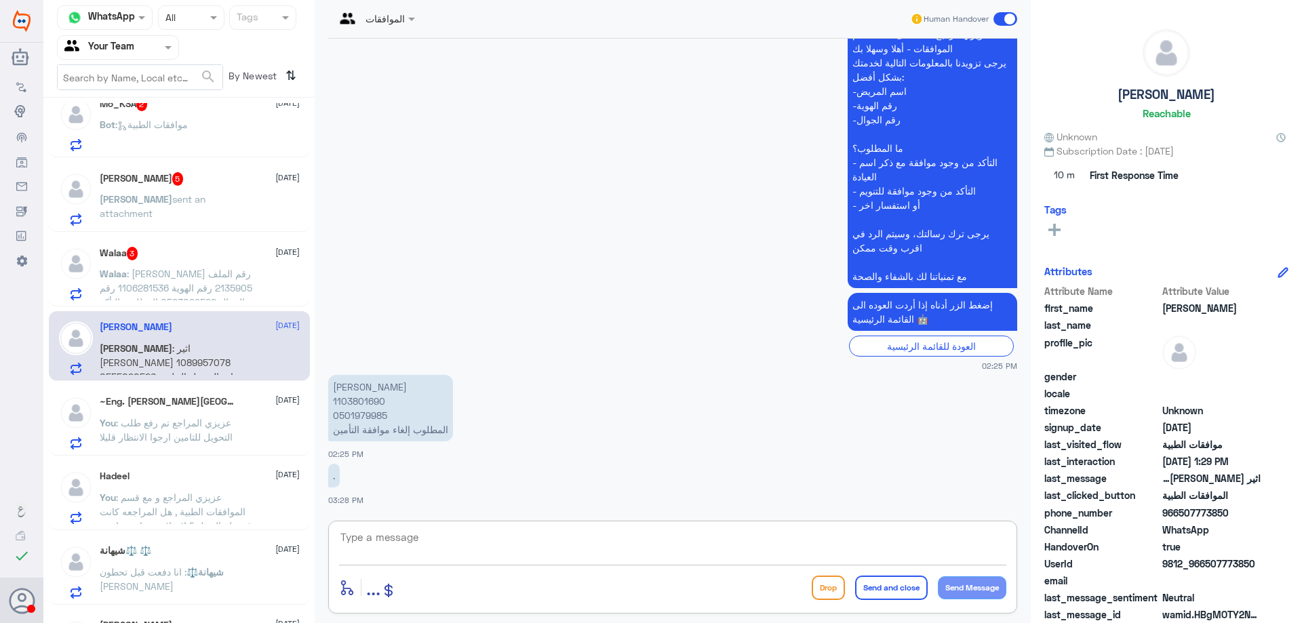
click at [464, 542] on textarea at bounding box center [672, 544] width 667 height 33
type textarea "عزيزي المراجع ارجوا تزويدي برقم الموافقة , او ماهي الخدمة المراد الغائها"
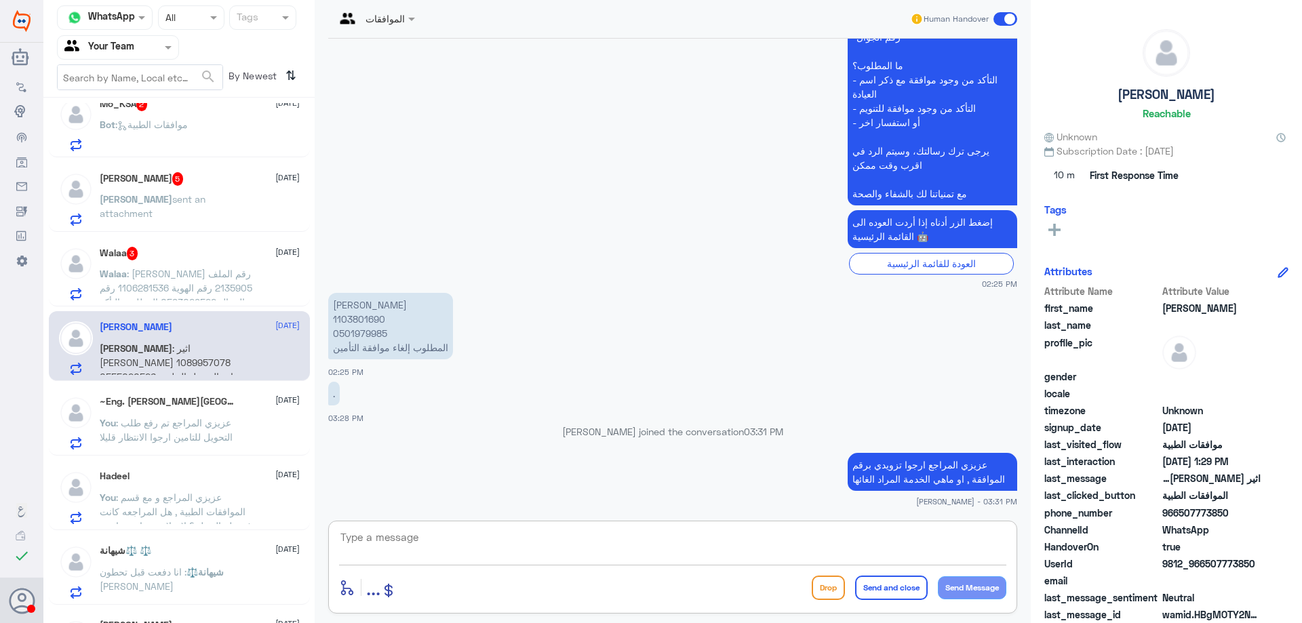
click at [173, 273] on span ": [PERSON_NAME] رقم الملف 2135905 رقم الهوية 1106281536 رقم الجوال 0593029522 ا…" at bounding box center [176, 309] width 153 height 83
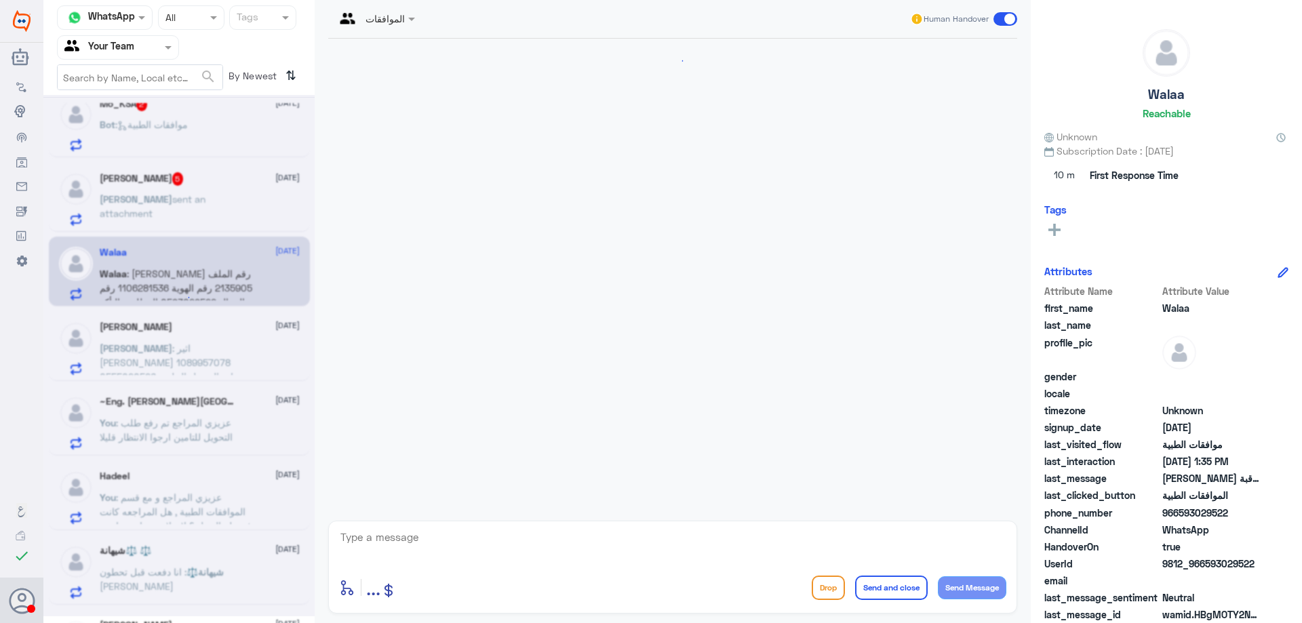
scroll to position [306, 0]
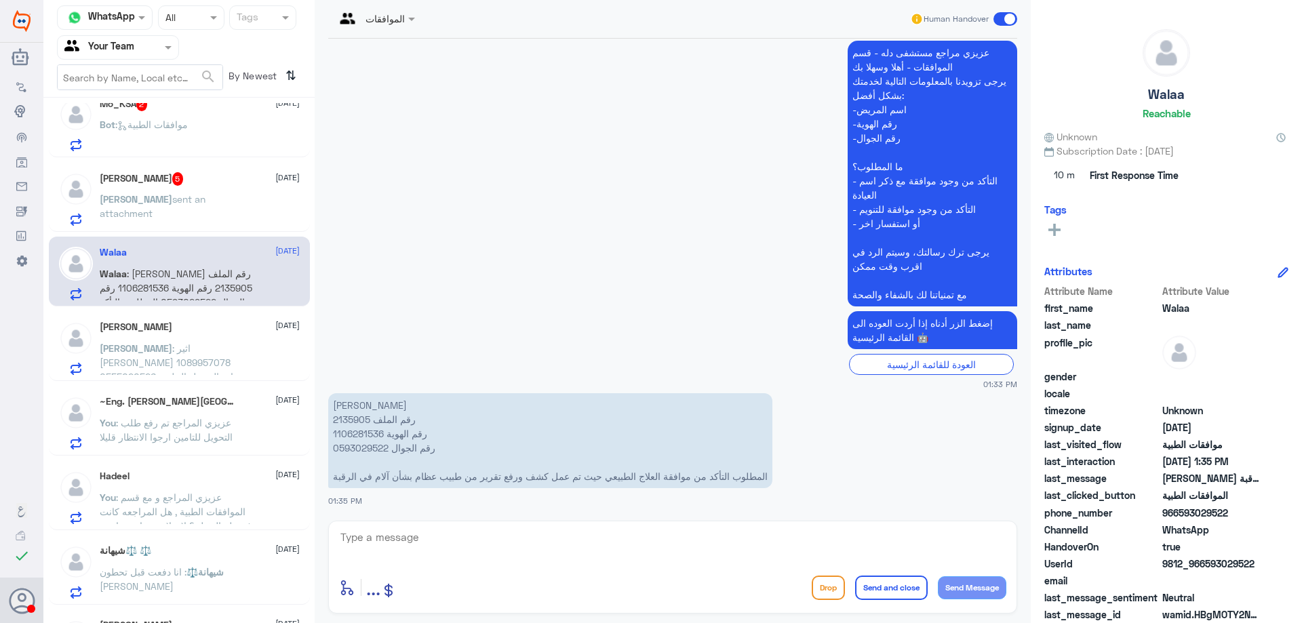
click at [351, 424] on p "ولاء الغامدي رقم الملف 2135905 رقم الهوية 1106281536 رقم الجوال 0593029522 المط…" at bounding box center [550, 440] width 444 height 95
copy p "2135905"
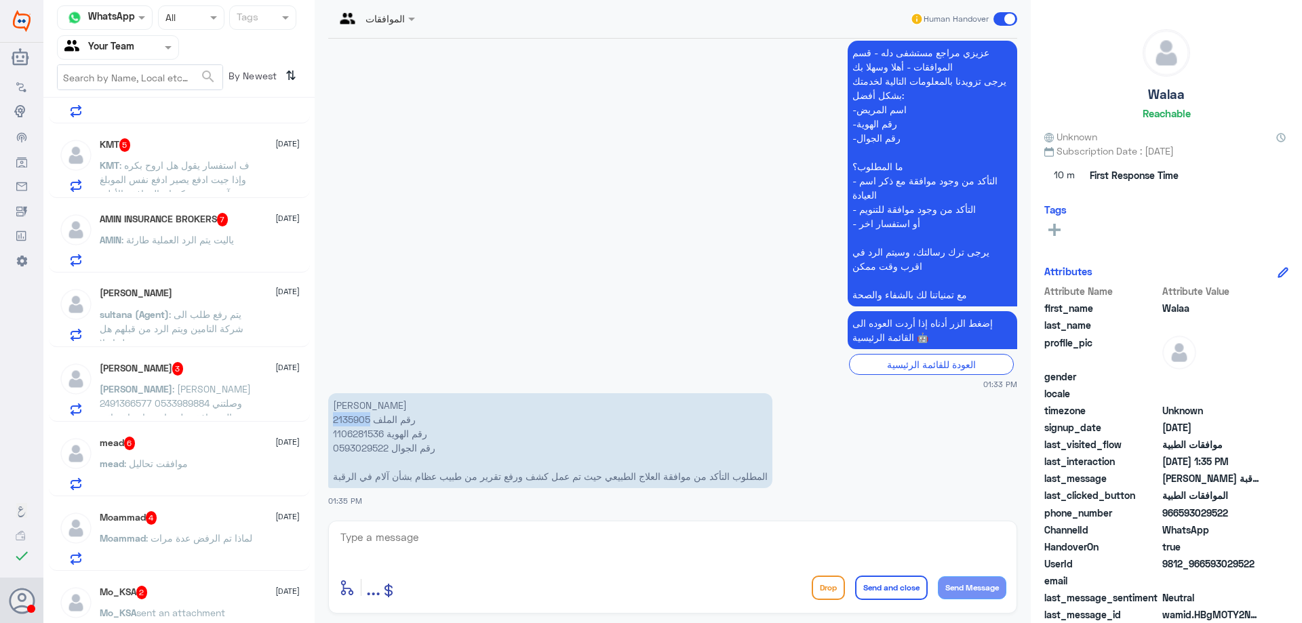
scroll to position [0, 0]
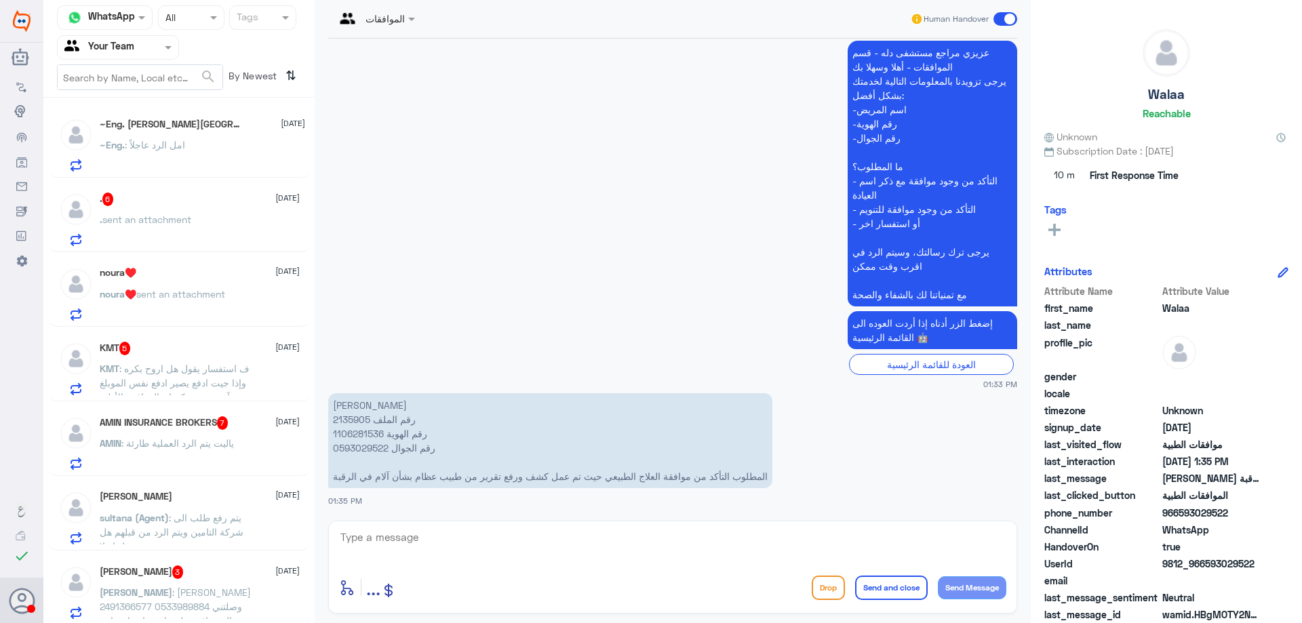
click at [217, 144] on div "~Eng. : امل الرد عاجلاً" at bounding box center [202, 156] width 205 height 31
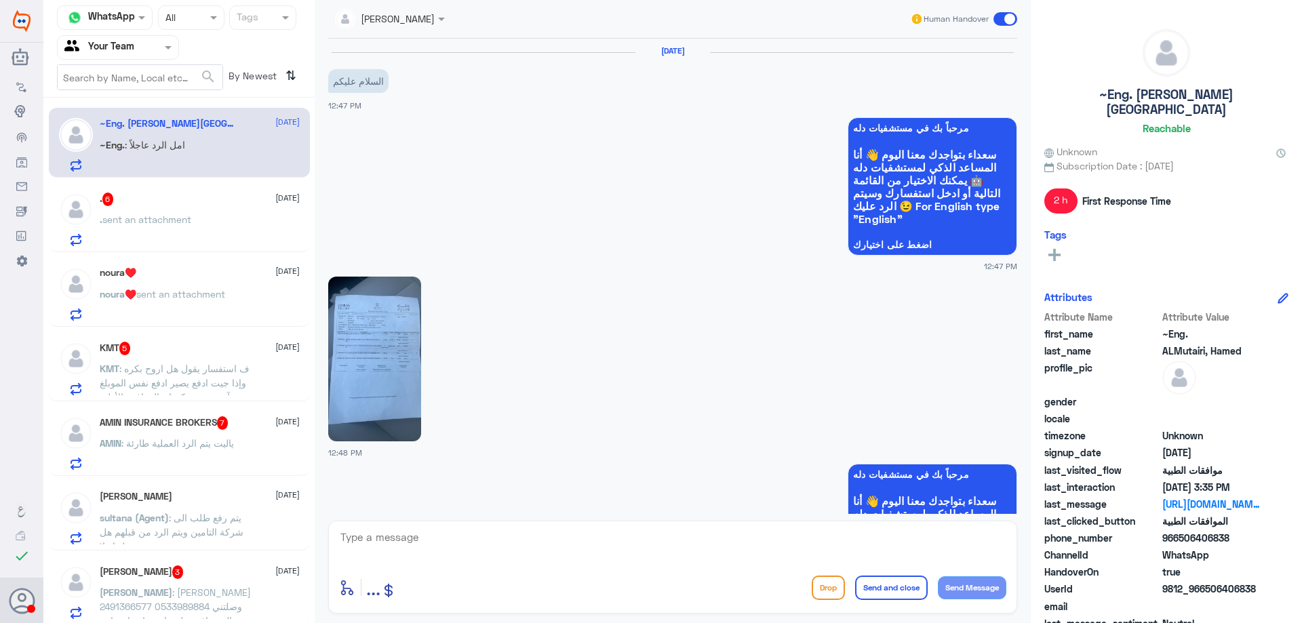
scroll to position [976, 0]
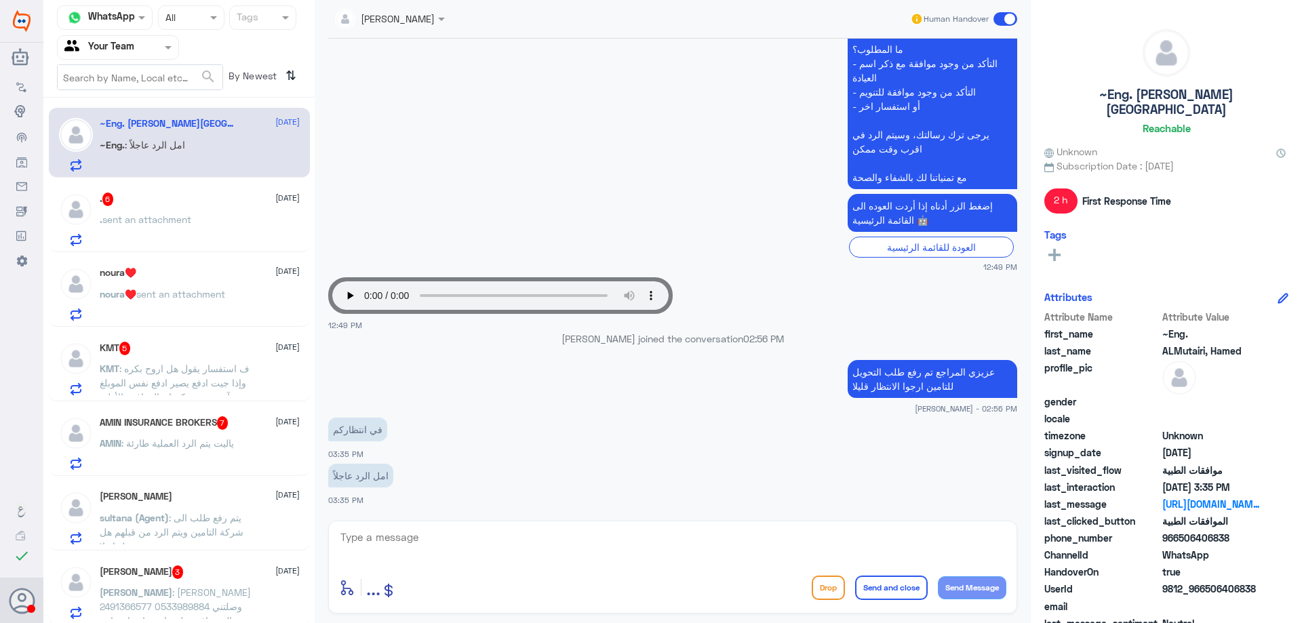
click at [535, 535] on textarea at bounding box center [672, 544] width 667 height 33
type textarea "عزيزي المراجع رد التامين الان , ان الحليب غير مغطى ارجوا التواصل مع التامين"
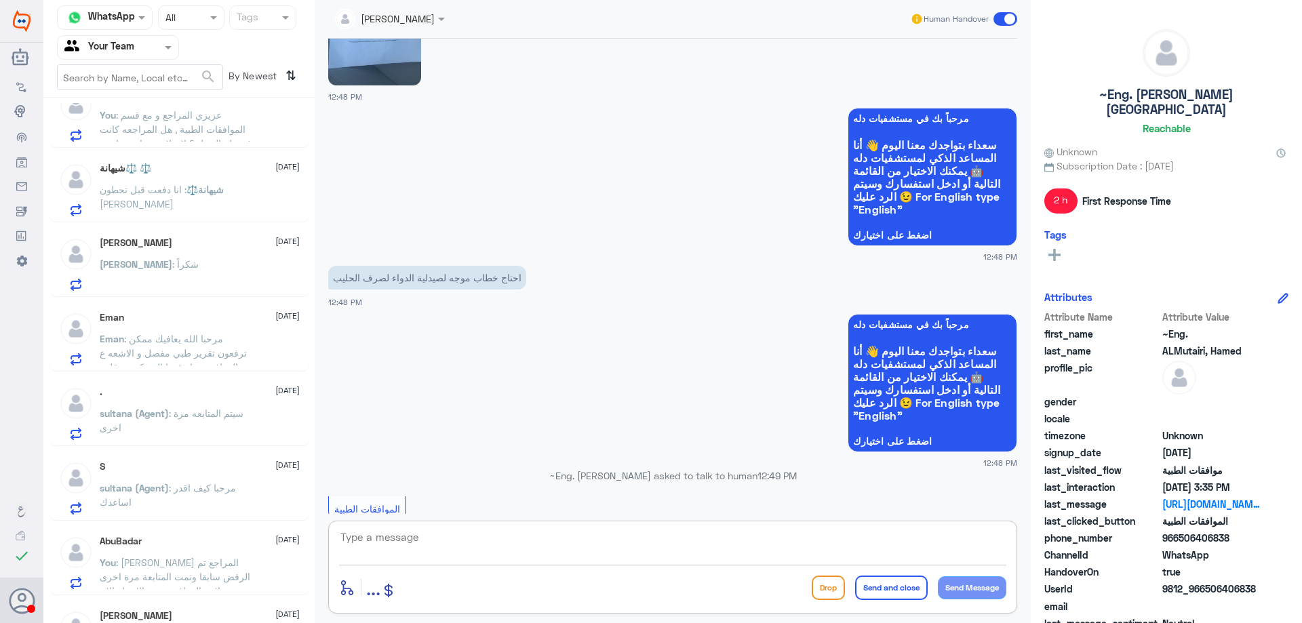
scroll to position [1271, 0]
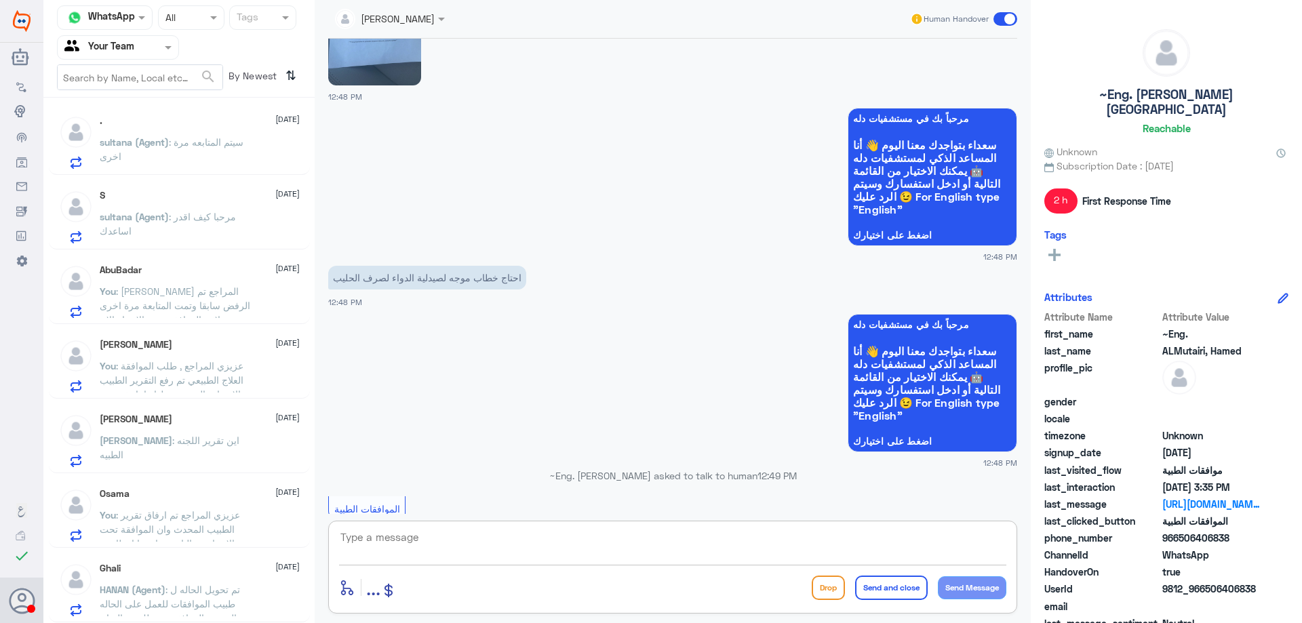
click at [162, 51] on span at bounding box center [169, 47] width 17 height 14
click at [155, 134] on div "Your Inbox" at bounding box center [118, 138] width 122 height 31
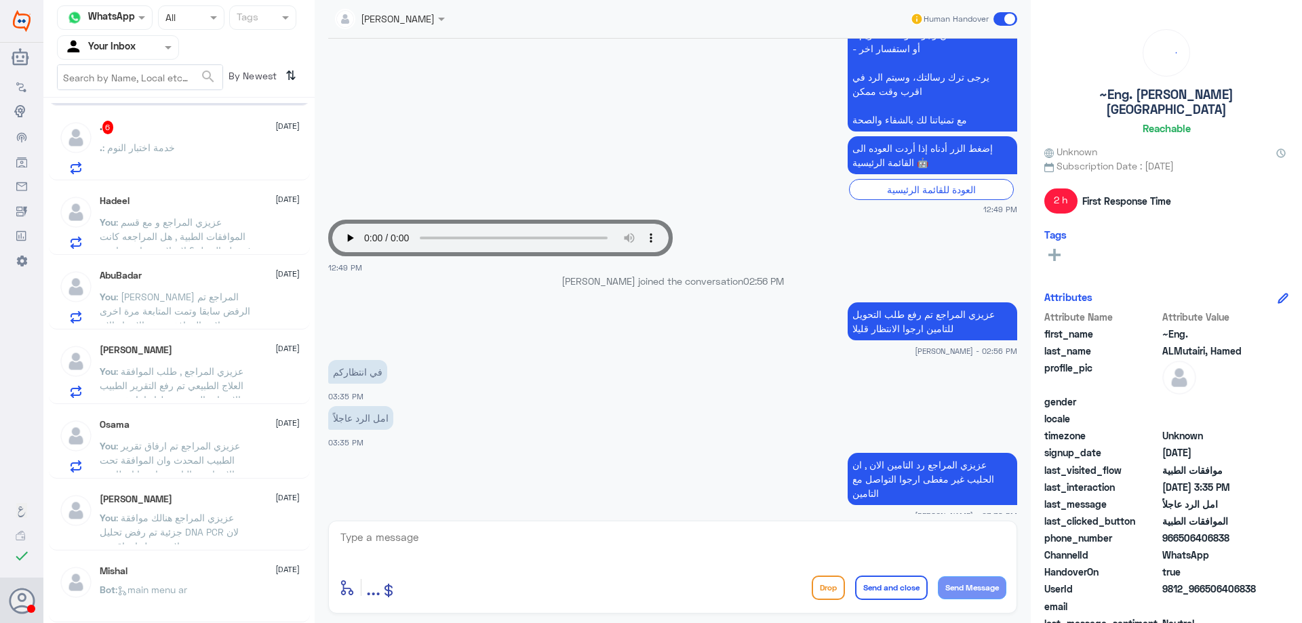
scroll to position [4, 0]
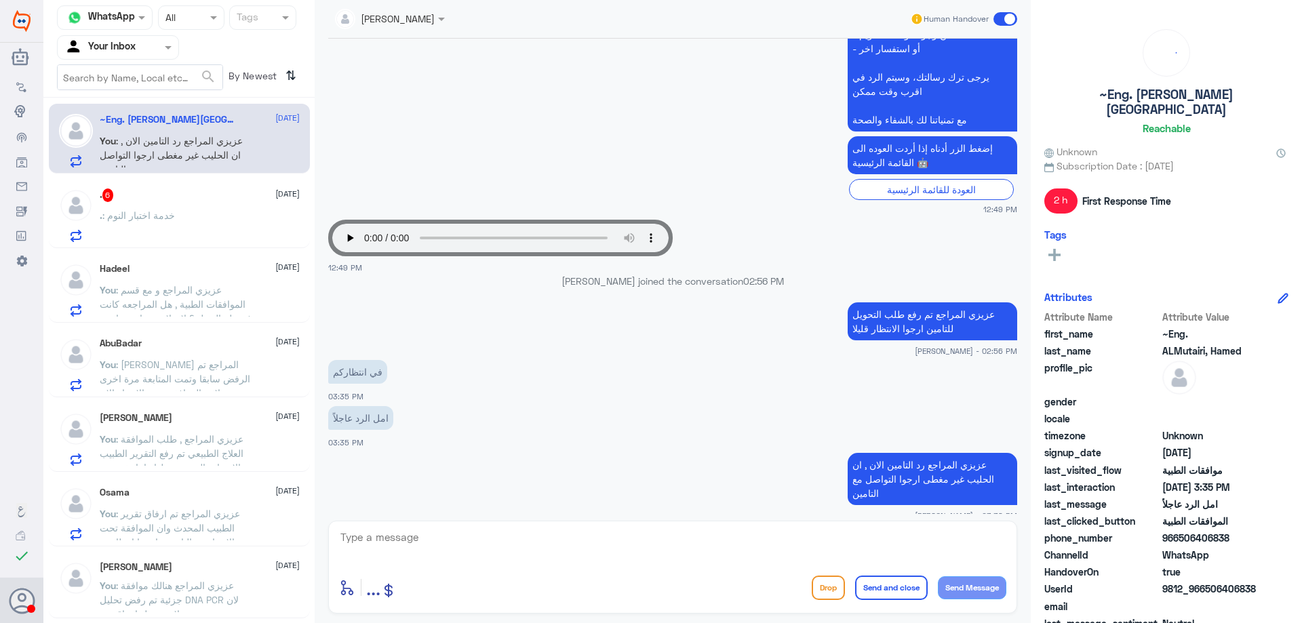
click at [213, 219] on div ". : خدمة اختبار النوم" at bounding box center [200, 227] width 200 height 31
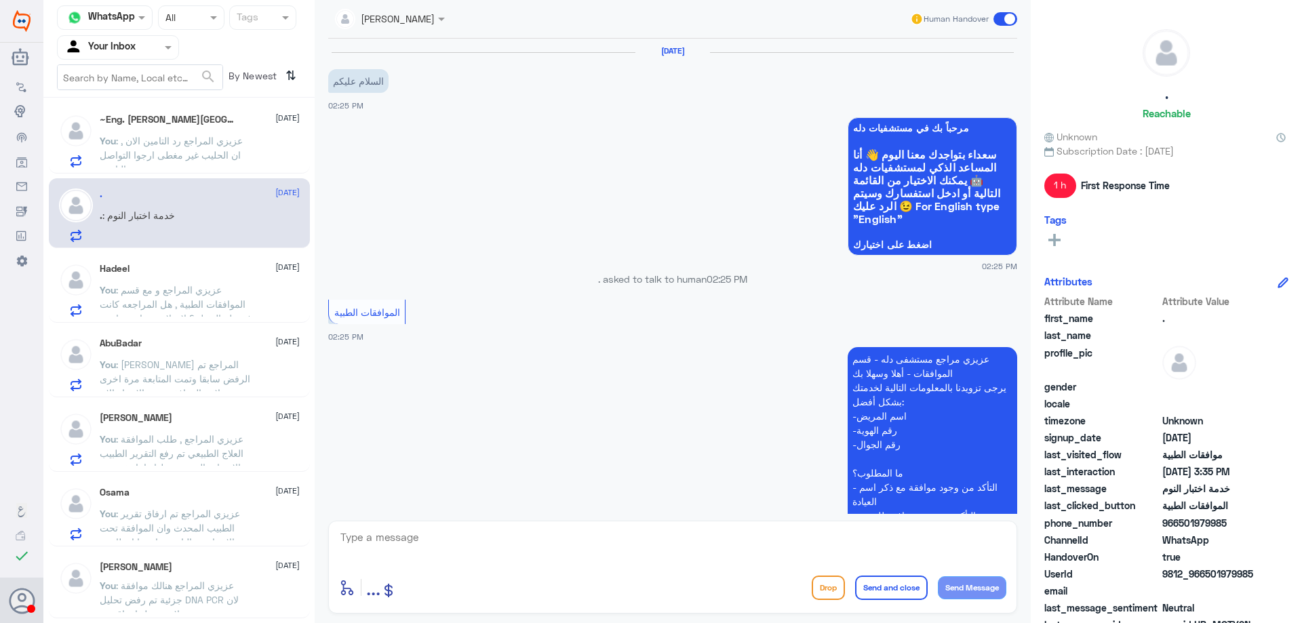
scroll to position [514, 0]
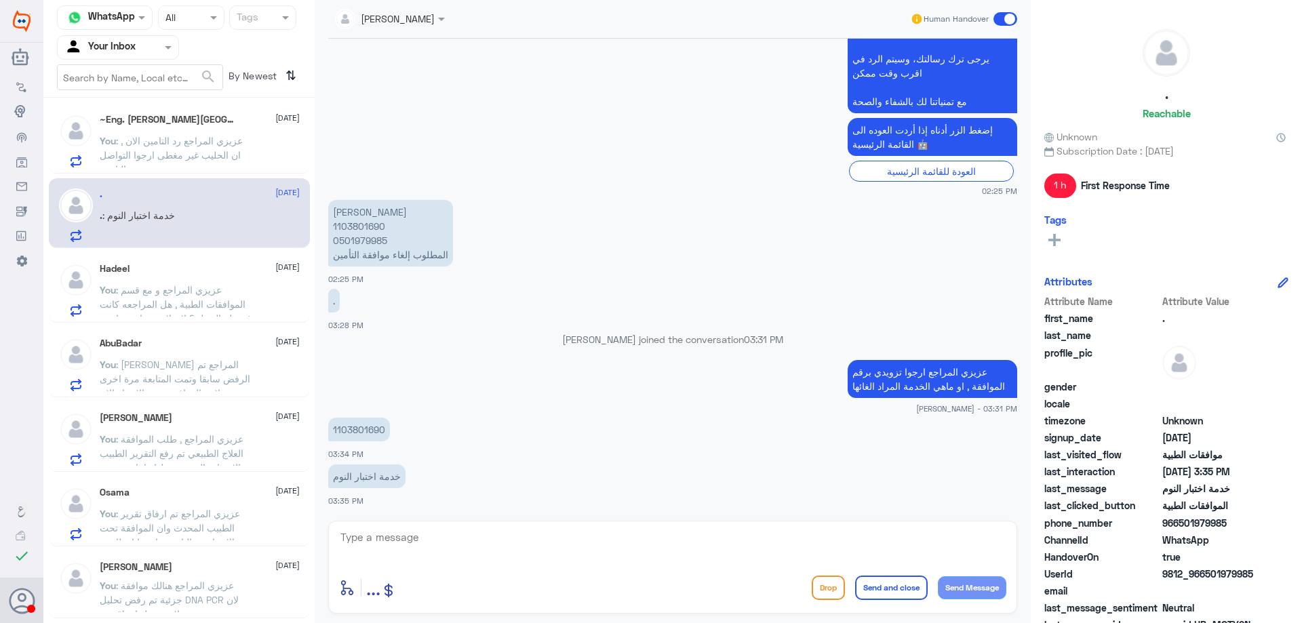
click at [357, 424] on p "1103801690" at bounding box center [359, 430] width 62 height 24
copy p "1103801690"
click at [480, 541] on textarea at bounding box center [672, 544] width 667 height 33
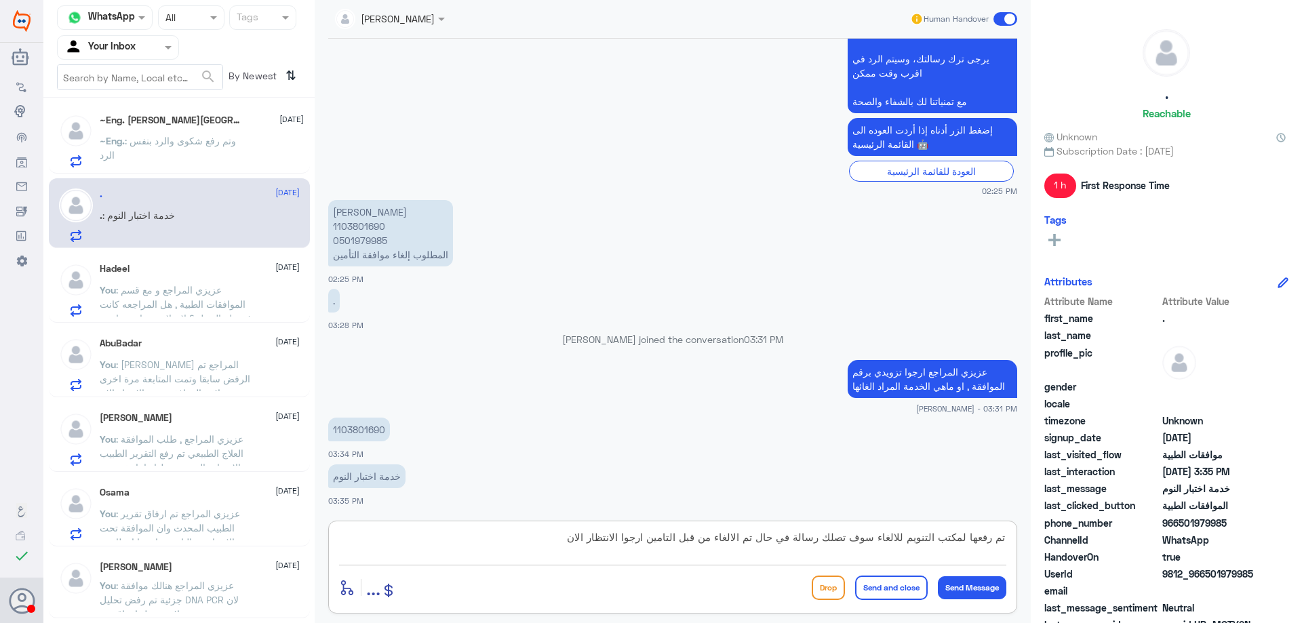
type textarea "تم رفعها لمكتب التنويم للالغاء سوف تصلك رسالة في حال تم الالغاء من قبل التامين …"
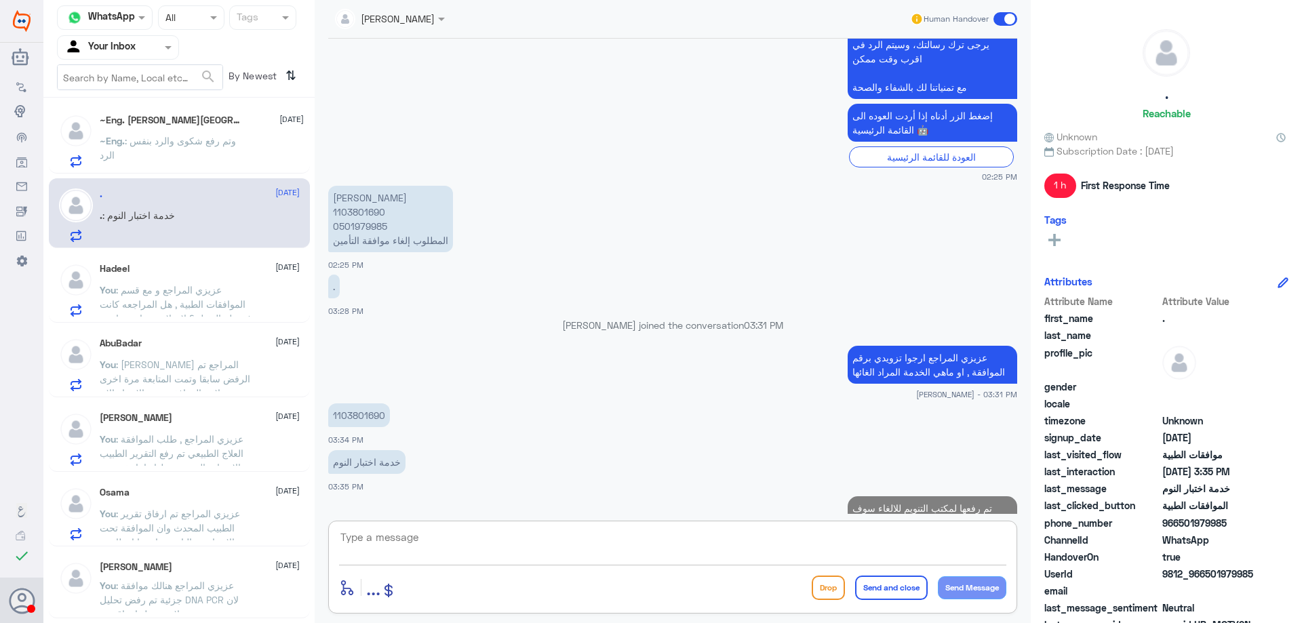
scroll to position [586, 0]
